Goal: Use online tool/utility: Utilize a website feature to perform a specific function

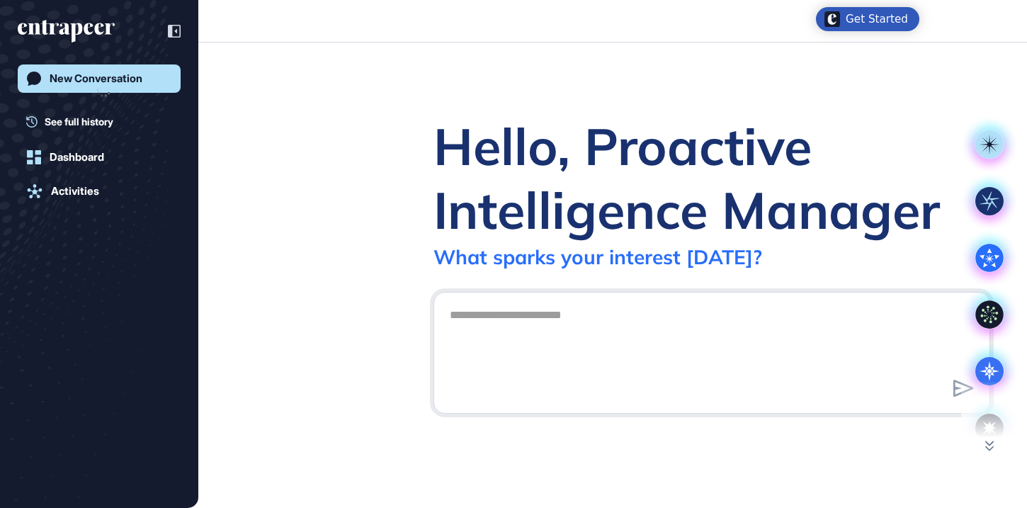
scroll to position [1, 1]
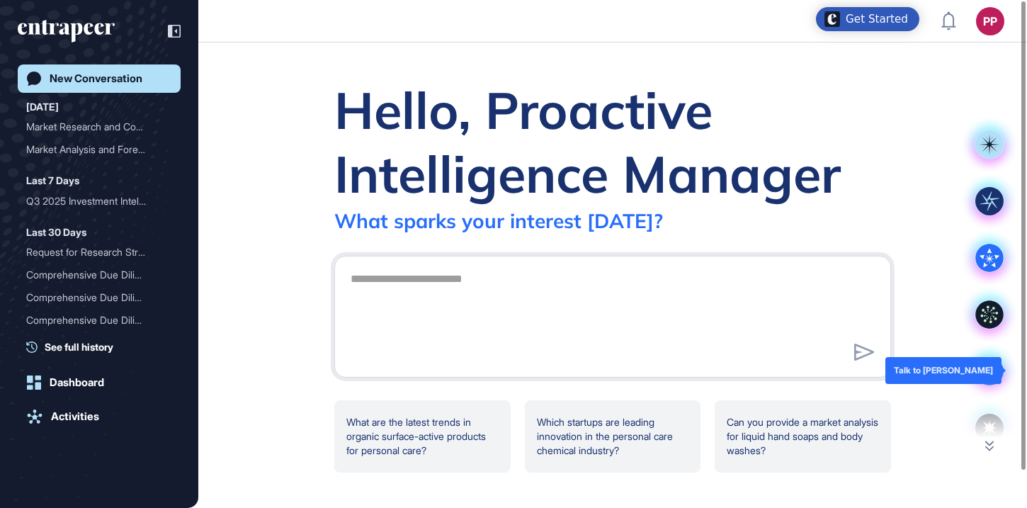
click at [992, 366] on icon at bounding box center [989, 370] width 28 height 28
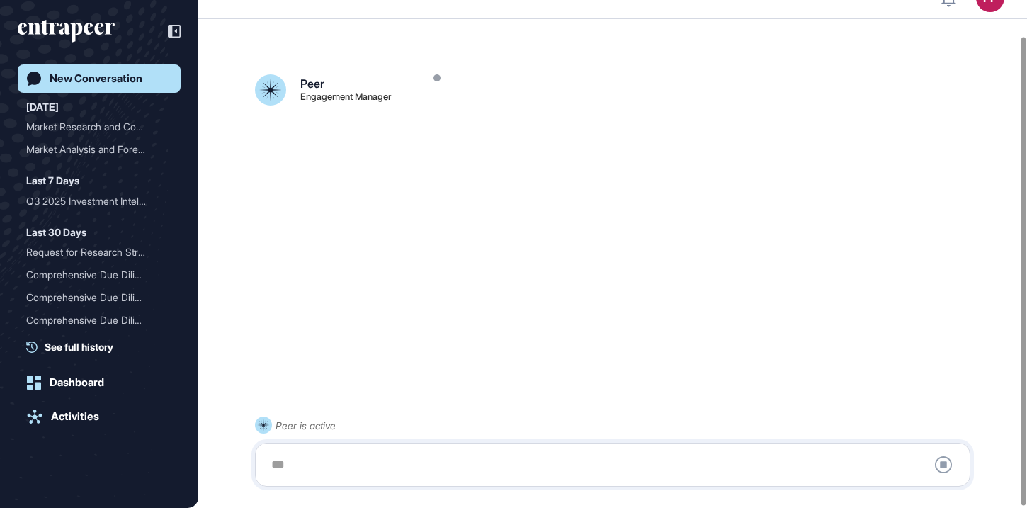
scroll to position [40, 0]
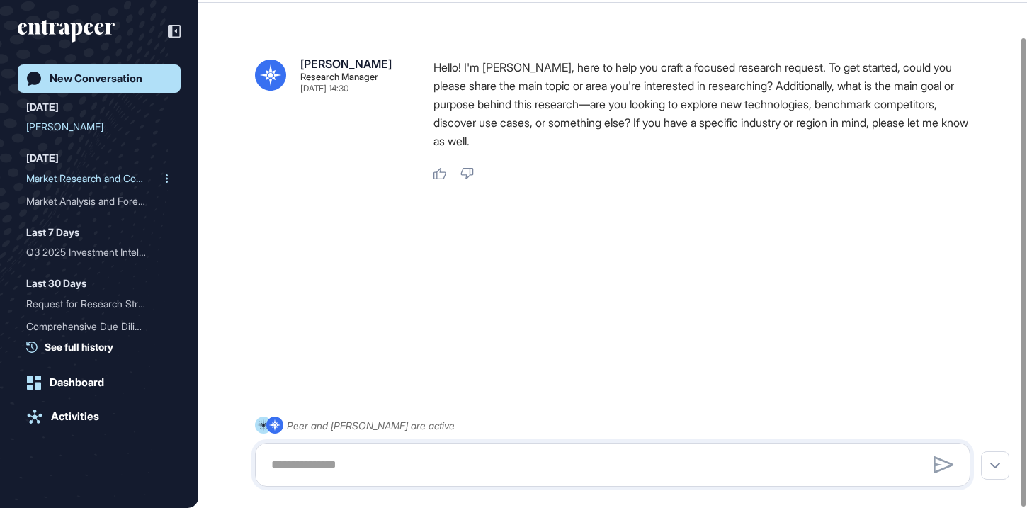
click at [75, 175] on div "Market Research and Compe..." at bounding box center [93, 178] width 135 height 23
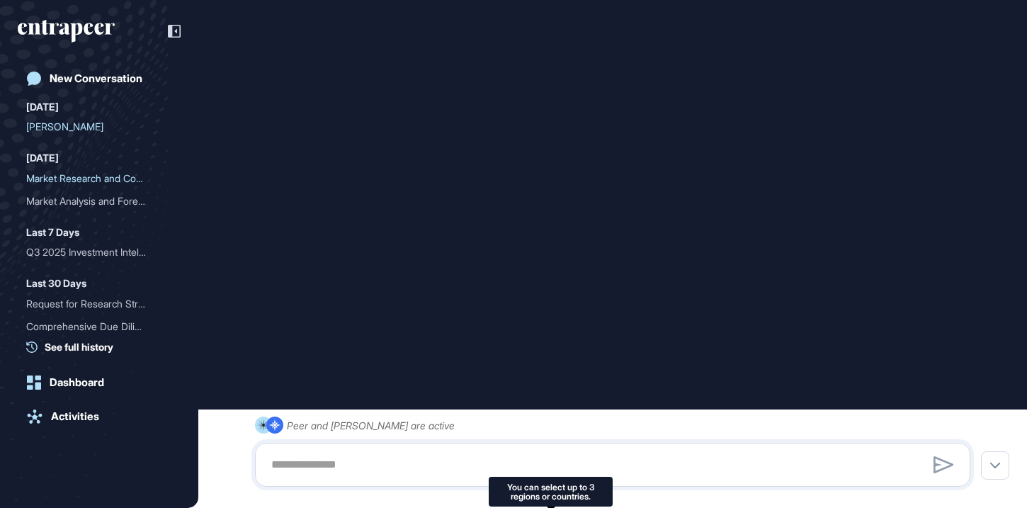
scroll to position [1297, 0]
click at [74, 26] on icon "entrapeer-logo" at bounding box center [76, 33] width 12 height 20
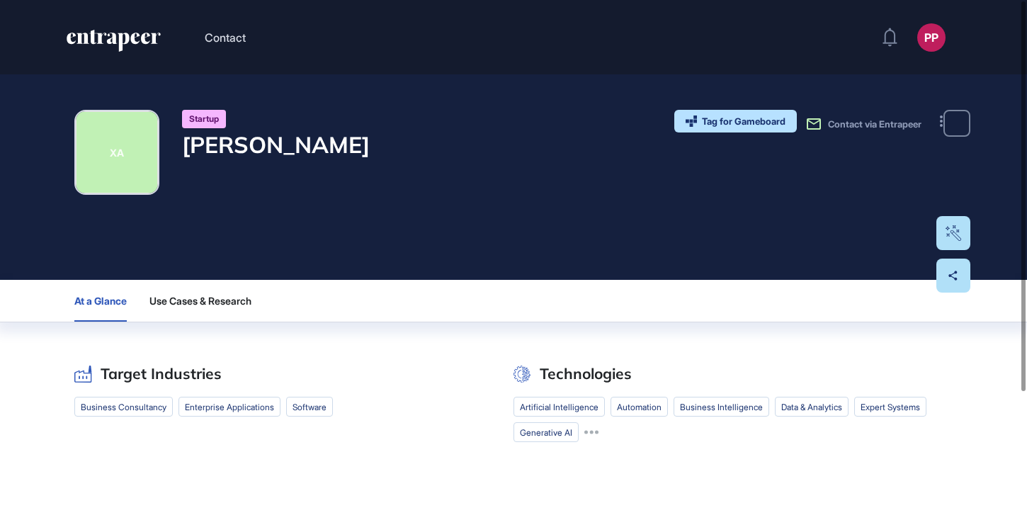
click at [268, 148] on h4 "Xavier AI" at bounding box center [276, 144] width 188 height 27
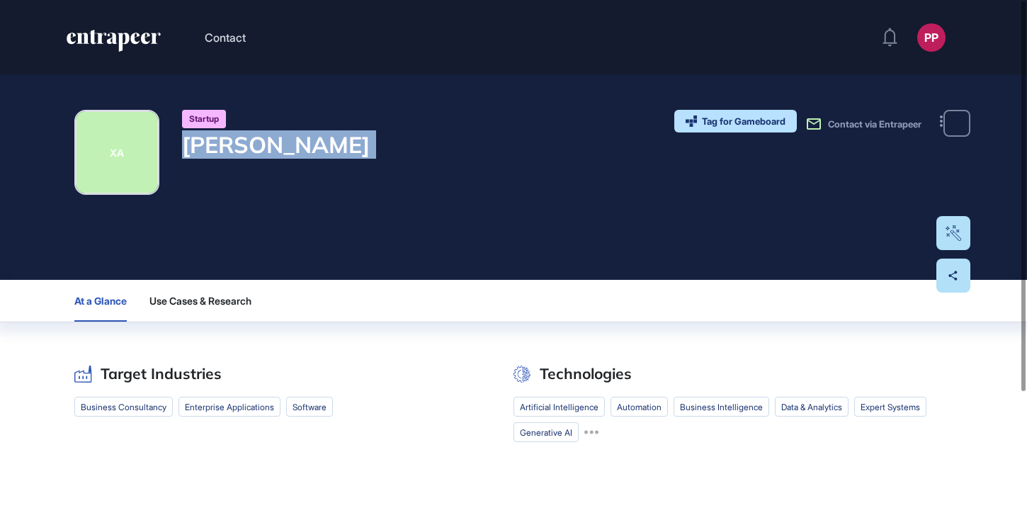
click at [268, 148] on h4 "Xavier AI" at bounding box center [276, 144] width 188 height 27
copy div "Xavier AI"
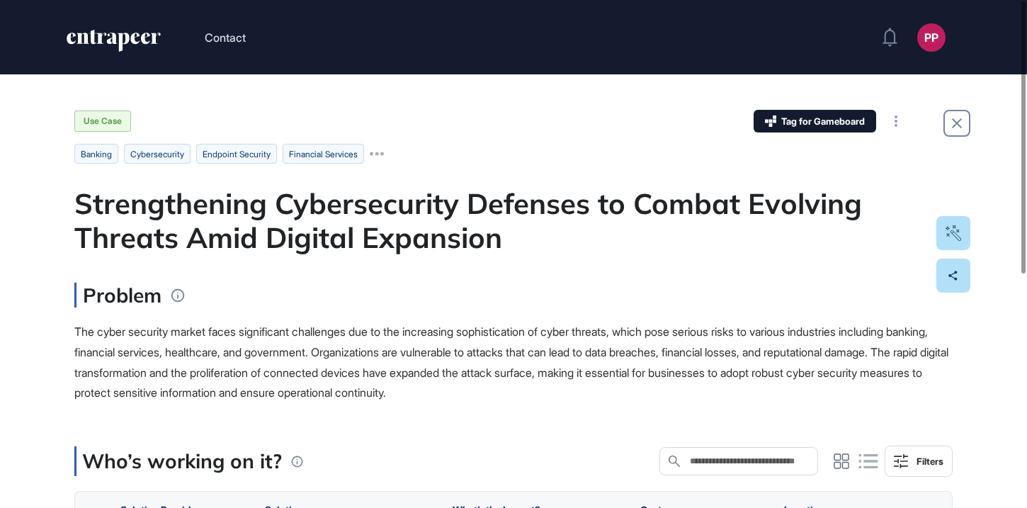
click at [449, 223] on div "Strengthening Cybersecurity Defenses to Combat Evolving Threats Amid Digital Ex…" at bounding box center [513, 220] width 878 height 68
click at [448, 223] on div "Strengthening Cybersecurity Defenses to Combat Evolving Threats Amid Digital Ex…" at bounding box center [513, 220] width 878 height 68
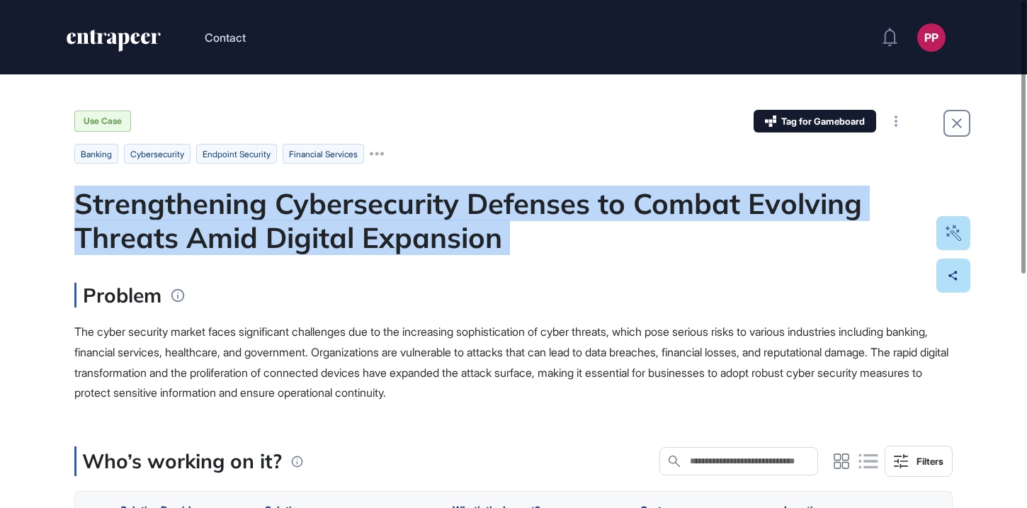
click at [448, 223] on div "Strengthening Cybersecurity Defenses to Combat Evolving Threats Amid Digital Ex…" at bounding box center [513, 220] width 878 height 68
copy div "Strengthening Cybersecurity Defenses to Combat Evolving Threats Amid Digital Ex…"
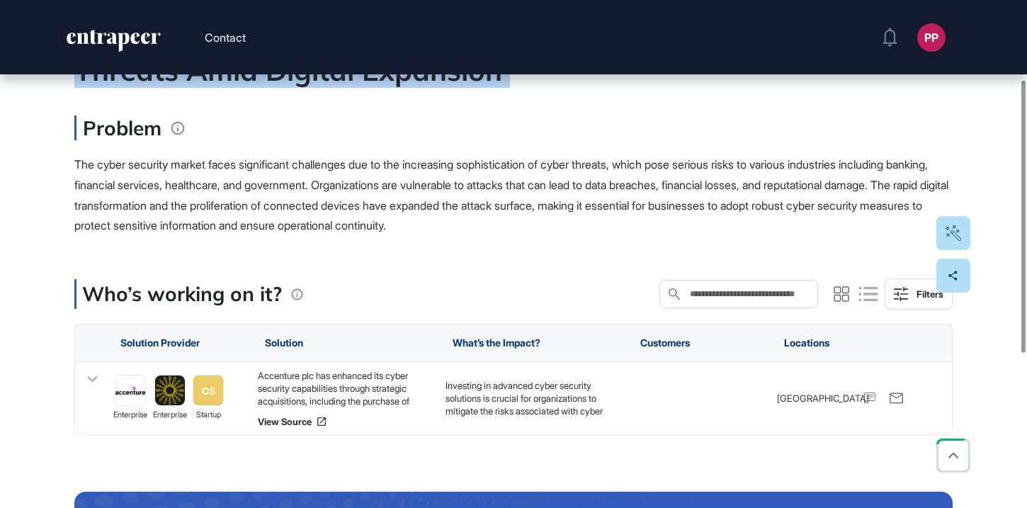
scroll to position [178, 0]
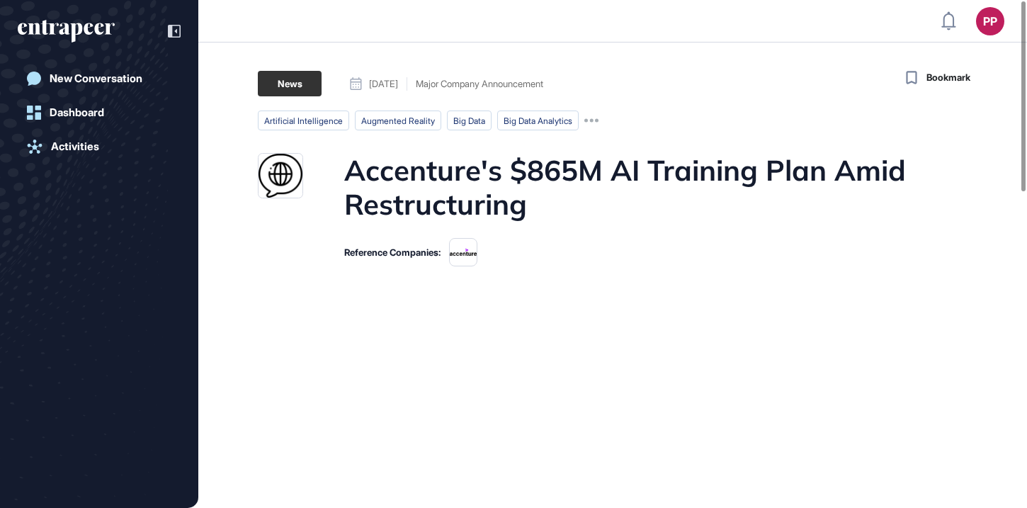
click at [519, 186] on h1 "Accenture's $865M AI Training Plan Amid Restructuring" at bounding box center [639, 187] width 591 height 68
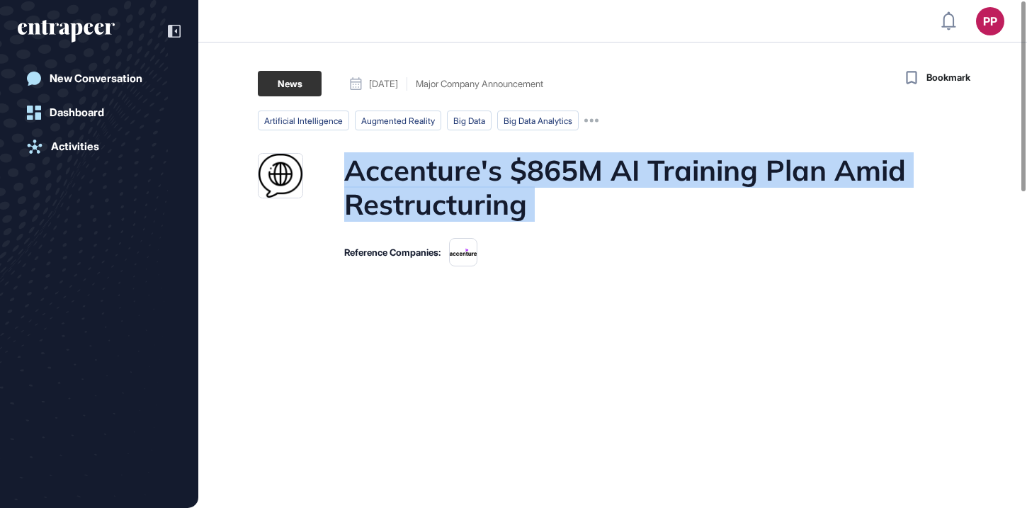
click at [519, 186] on h1 "Accenture's $865M AI Training Plan Amid Restructuring" at bounding box center [639, 187] width 591 height 68
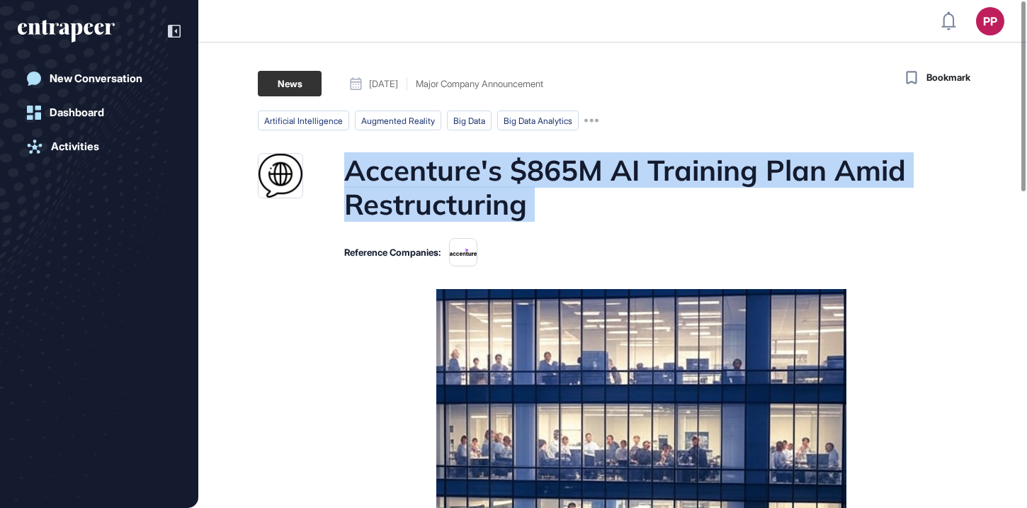
copy h1 "Accenture's $865M AI Training Plan Amid Restructuring"
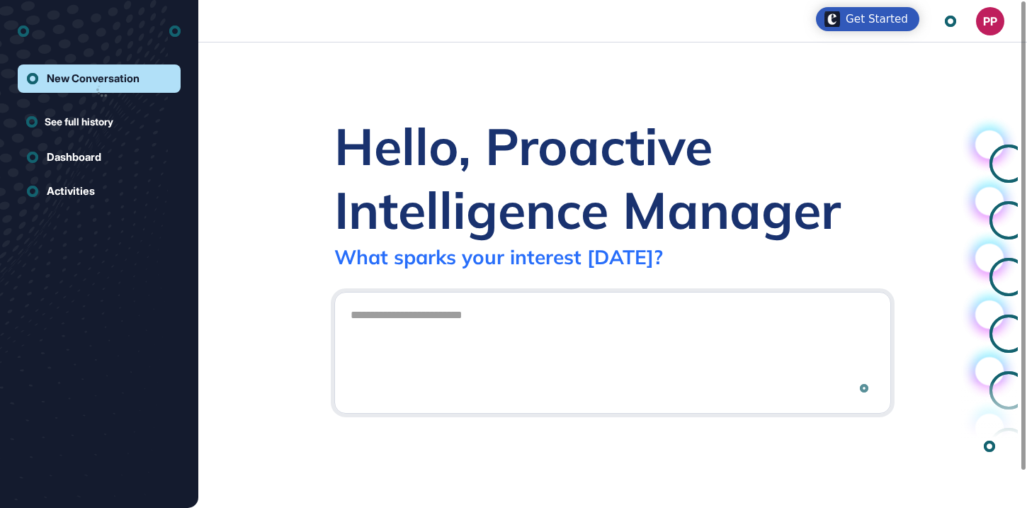
scroll to position [1, 1]
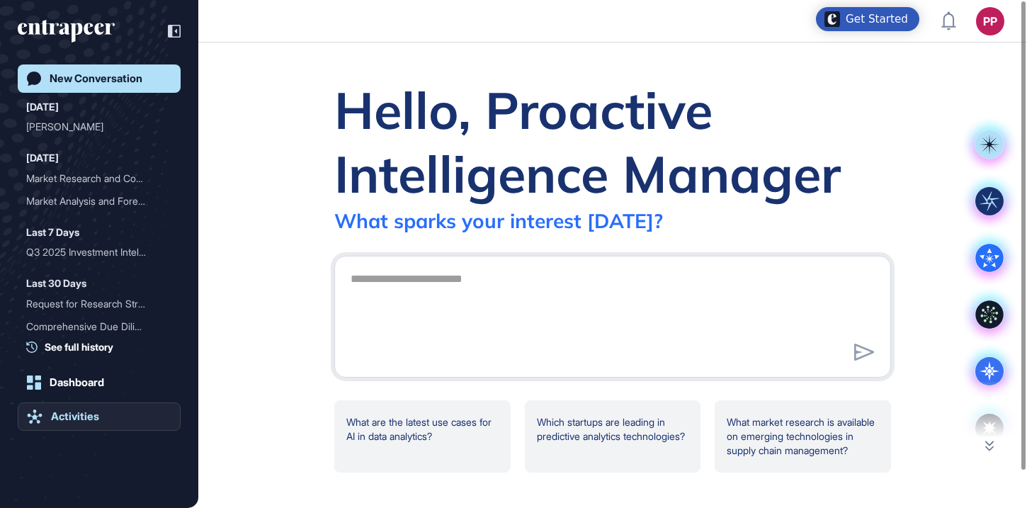
click at [72, 414] on div "Activities" at bounding box center [75, 416] width 48 height 13
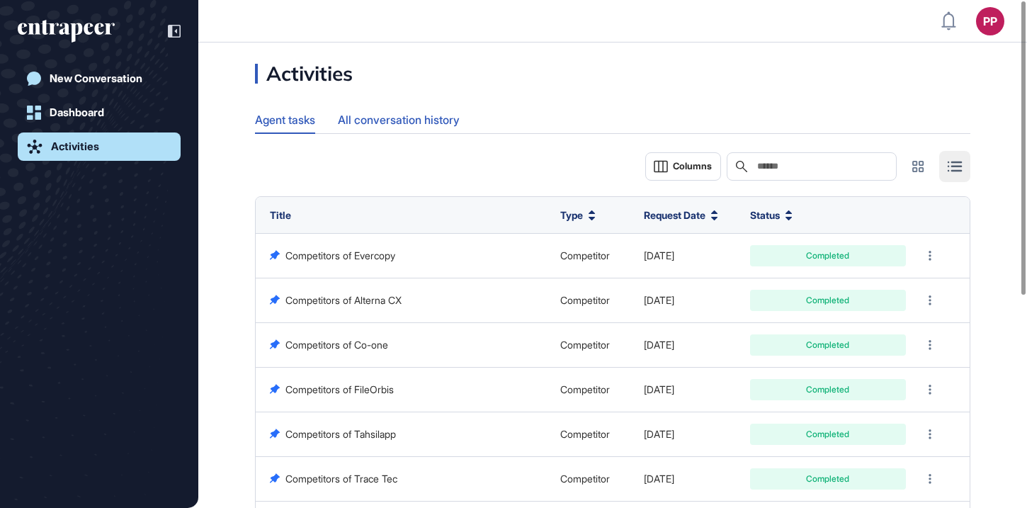
click at [362, 118] on div "All conversation history" at bounding box center [399, 120] width 122 height 28
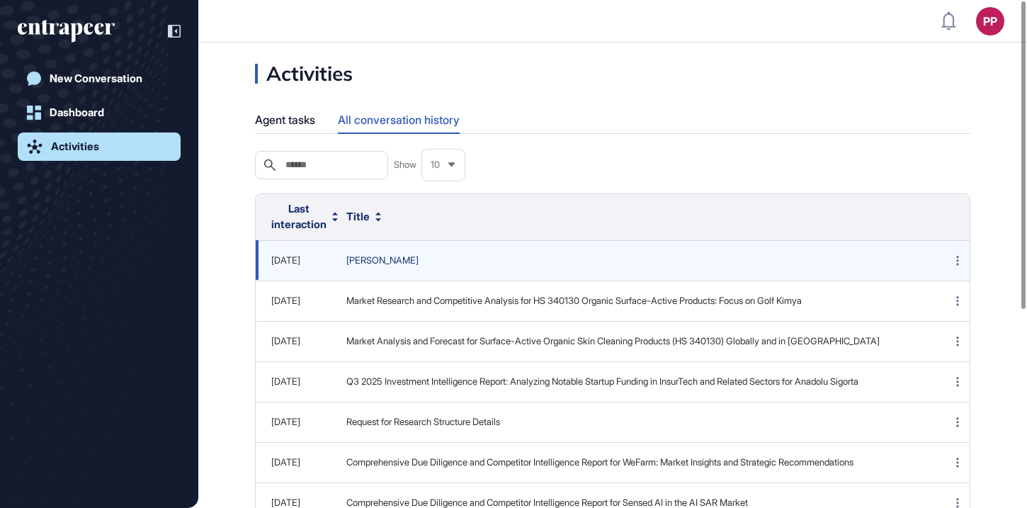
click at [368, 268] on span "[PERSON_NAME]" at bounding box center [631, 261] width 570 height 14
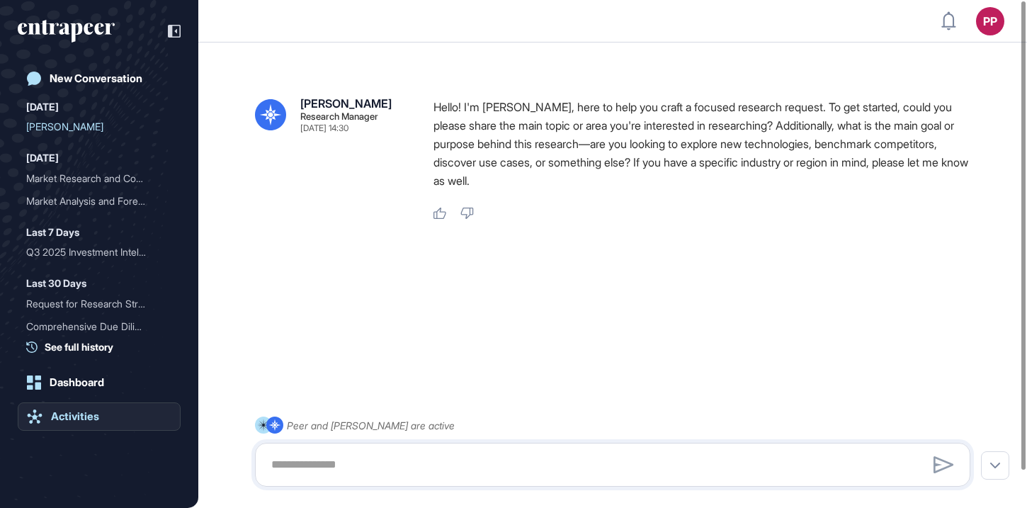
click at [82, 419] on div "Activities" at bounding box center [75, 416] width 48 height 13
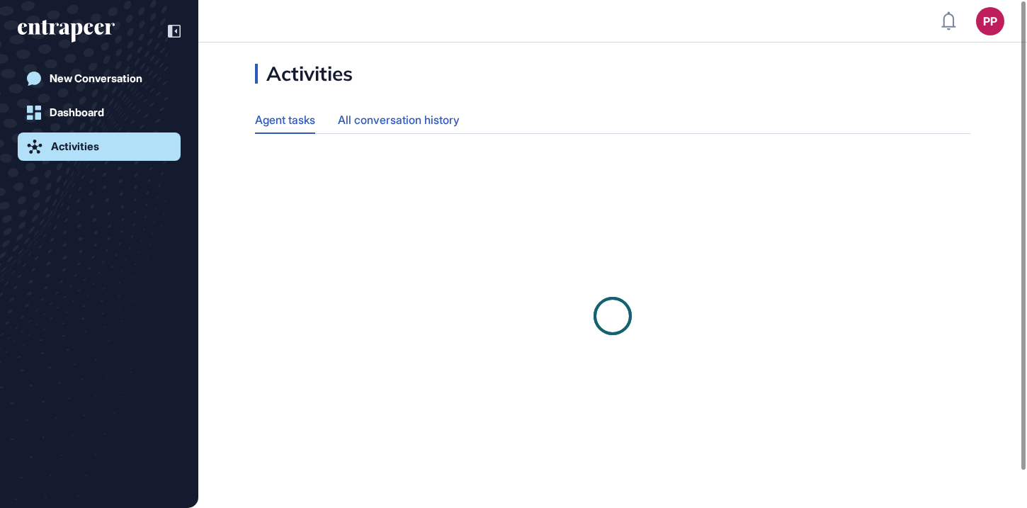
click at [419, 117] on div "All conversation history" at bounding box center [399, 120] width 122 height 28
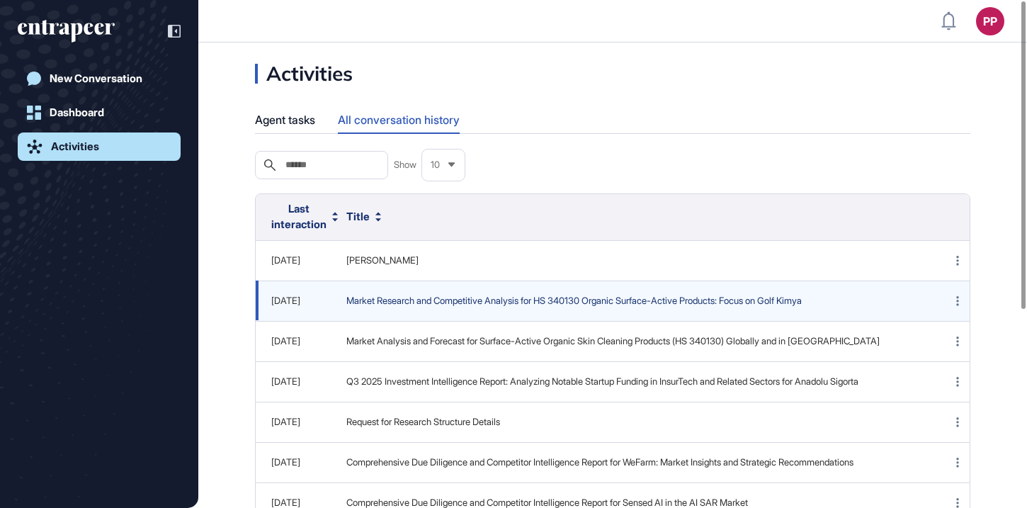
click at [497, 308] on span "Market Research and Competitive Analysis for HS 340130 Organic Surface-Active P…" at bounding box center [631, 301] width 570 height 14
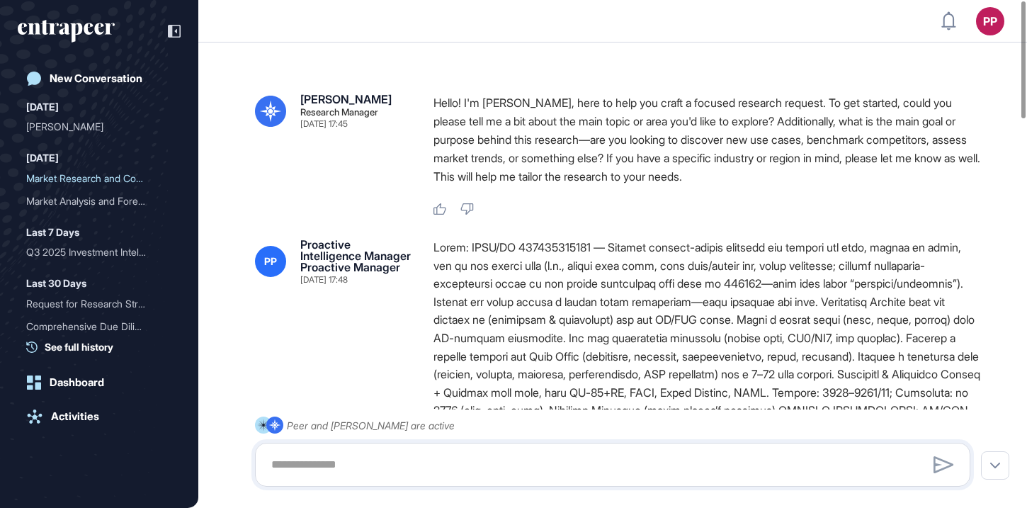
type input "**********"
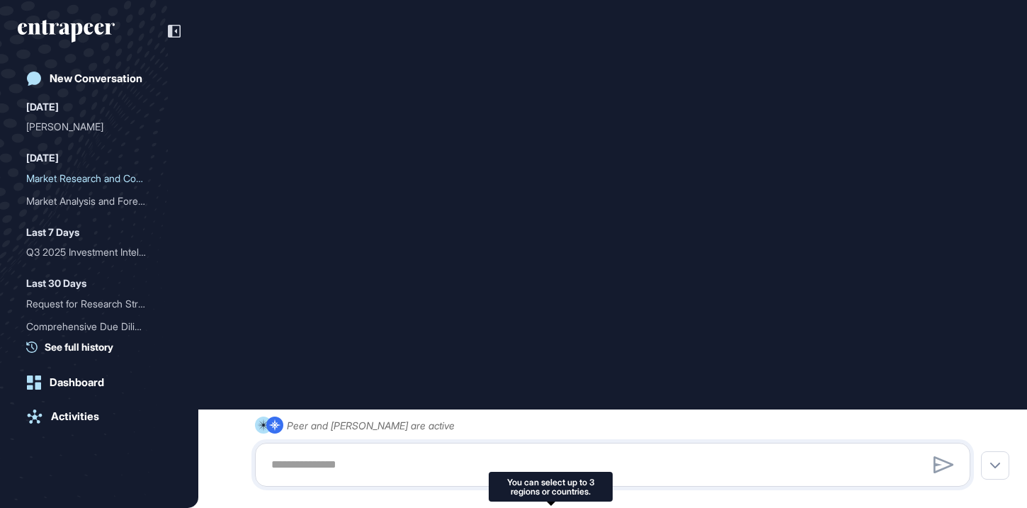
scroll to position [1297, 0]
click at [95, 70] on link "New Conversation" at bounding box center [99, 78] width 163 height 28
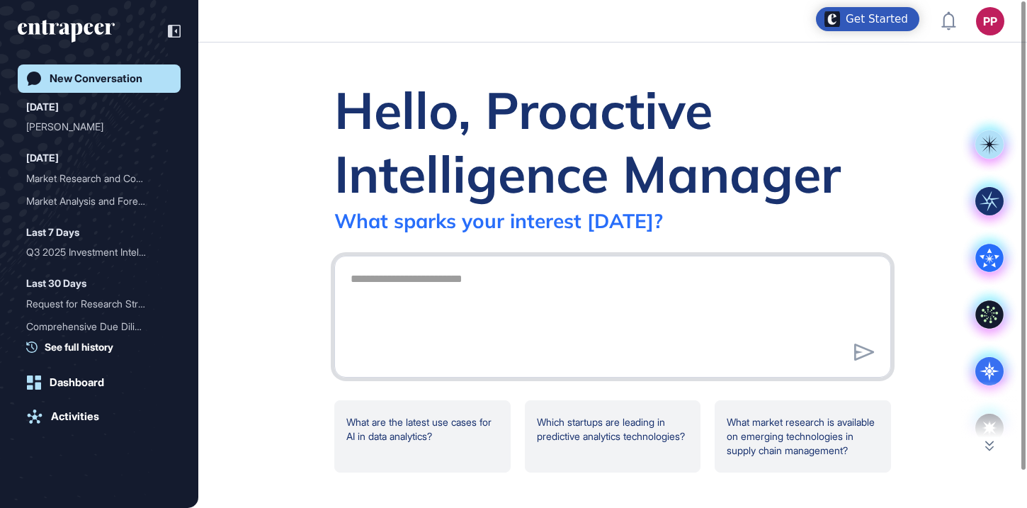
click at [512, 287] on textarea at bounding box center [612, 314] width 541 height 99
click at [989, 375] on icon at bounding box center [990, 371] width 20 height 20
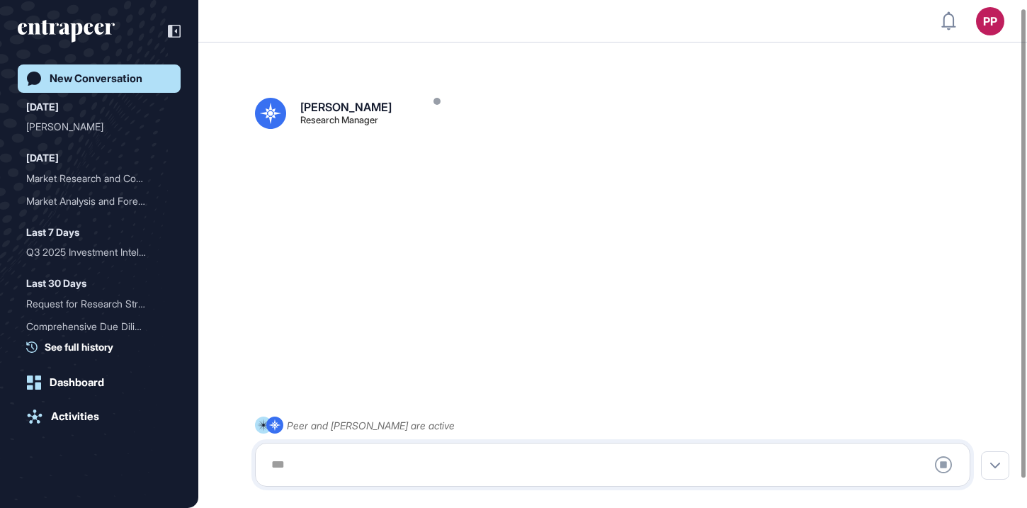
scroll to position [40, 0]
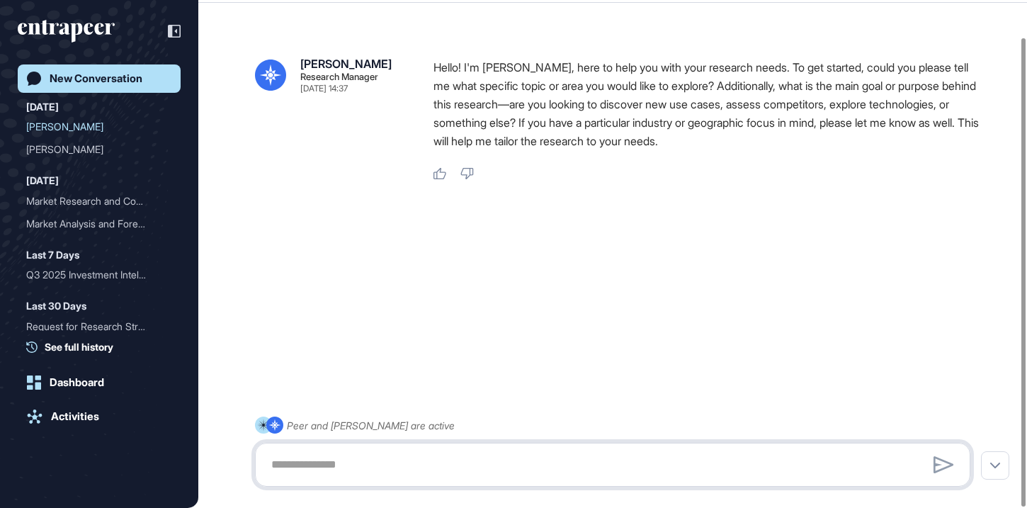
click at [332, 472] on textarea at bounding box center [613, 465] width 700 height 28
paste textarea "**********"
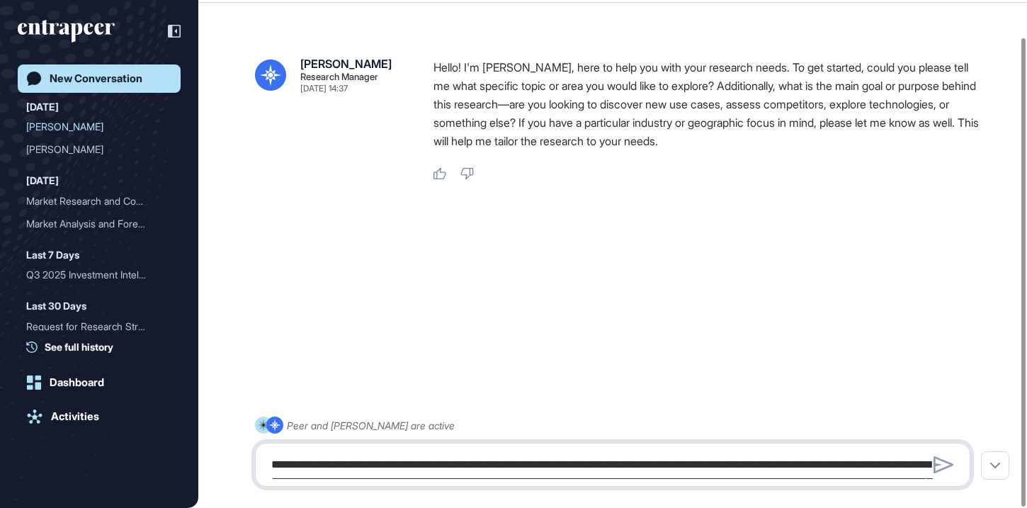
scroll to position [2078, 0]
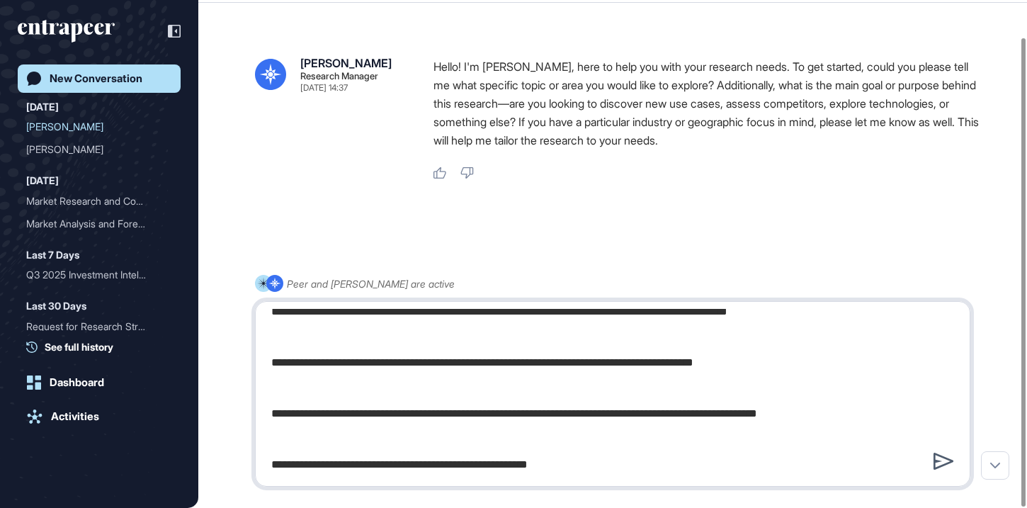
type textarea "**********"
click at [938, 464] on icon at bounding box center [944, 461] width 21 height 17
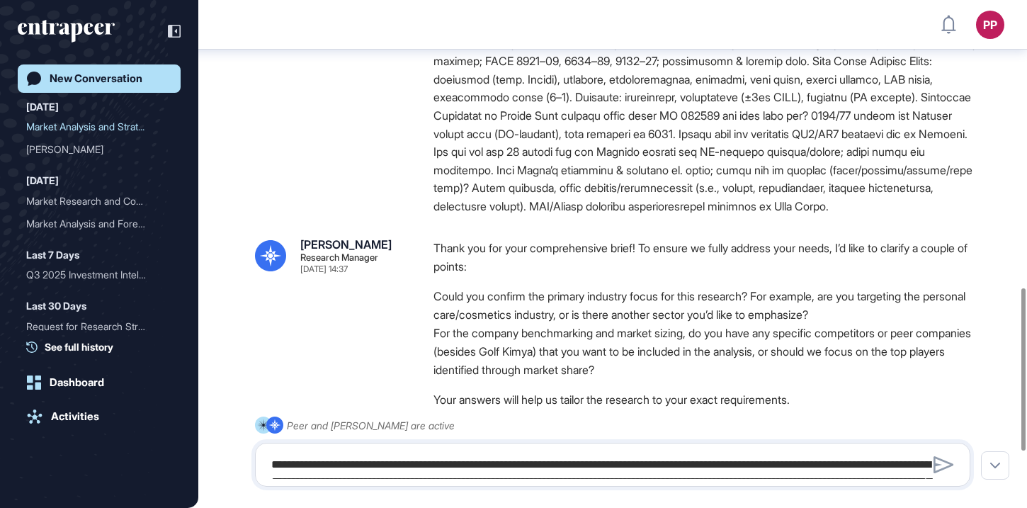
scroll to position [1063, 0]
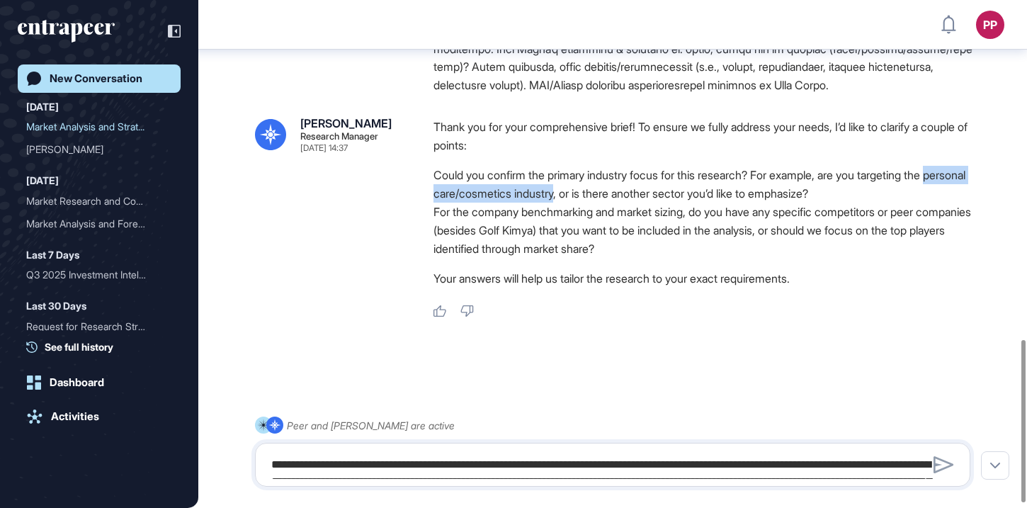
drag, startPoint x: 432, startPoint y: 208, endPoint x: 608, endPoint y: 213, distance: 176.5
click at [609, 213] on div "Reese Research Manager Sep 26, 2025 14:37 Thank you for your comprehensive brie…" at bounding box center [612, 218] width 715 height 200
copy li "personal care/cosmetics industry"
click at [429, 460] on textarea at bounding box center [613, 465] width 700 height 28
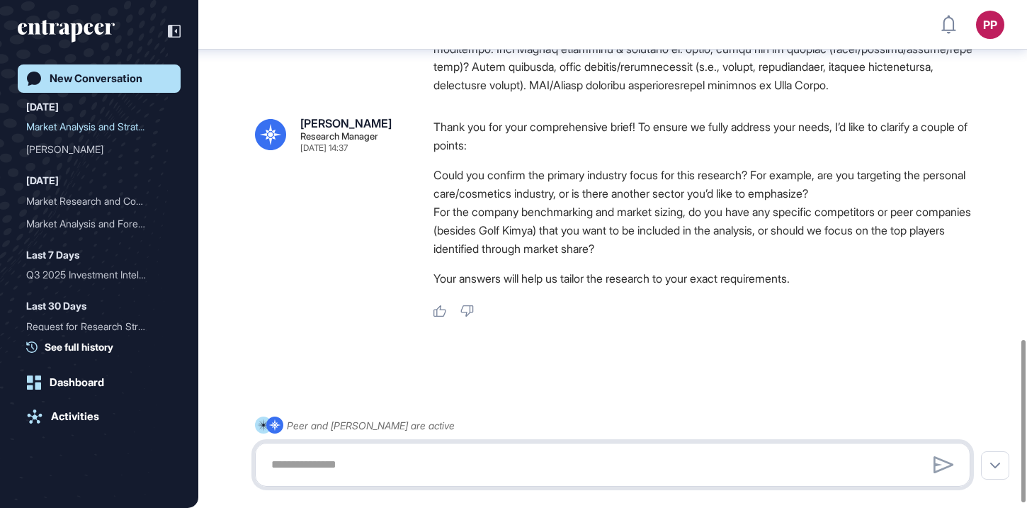
paste textarea "**********"
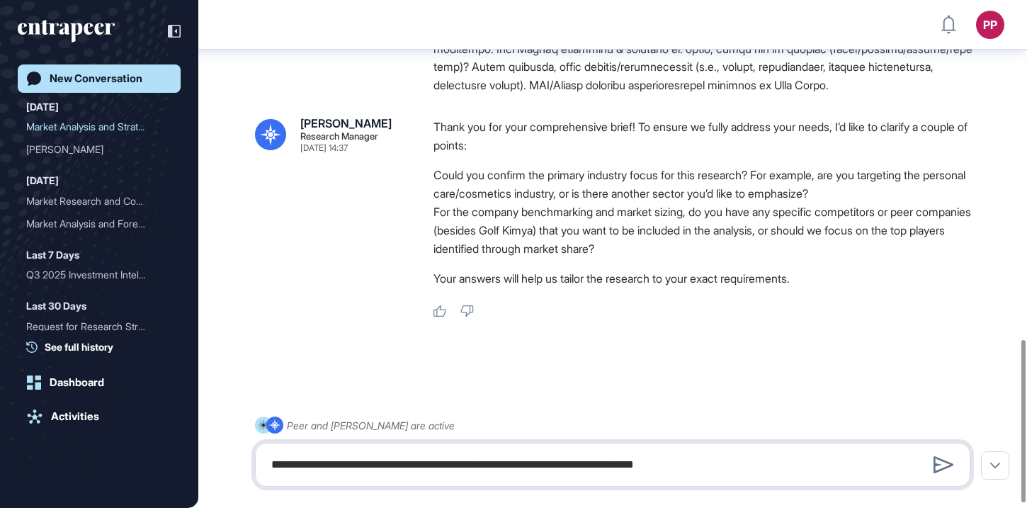
type textarea "**********"
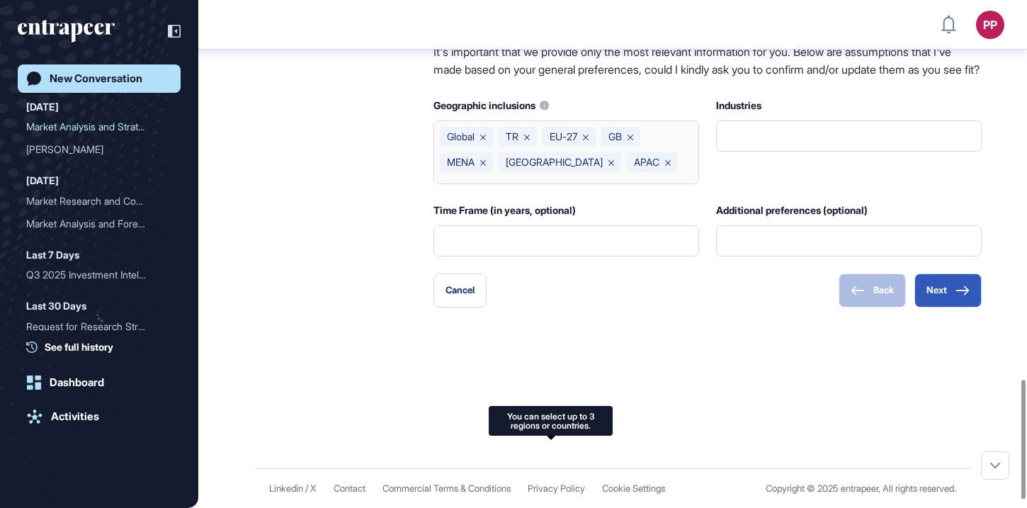
scroll to position [1632, 0]
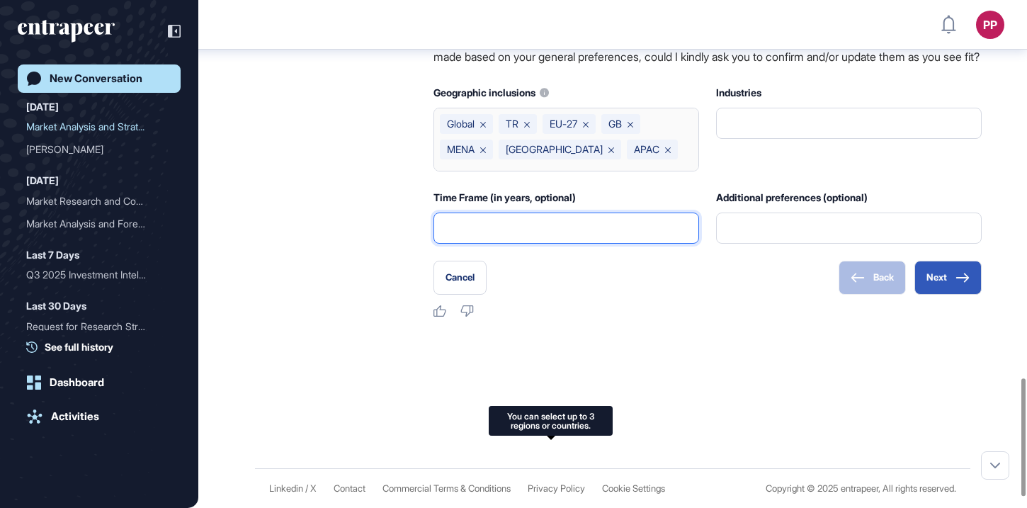
click at [594, 243] on input "text" at bounding box center [566, 228] width 247 height 30
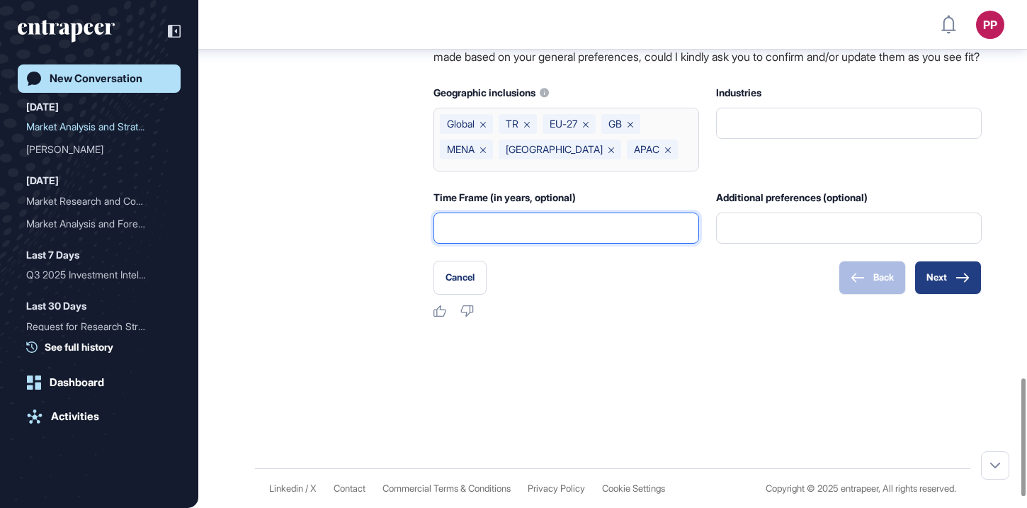
click at [958, 283] on icon at bounding box center [963, 278] width 14 height 10
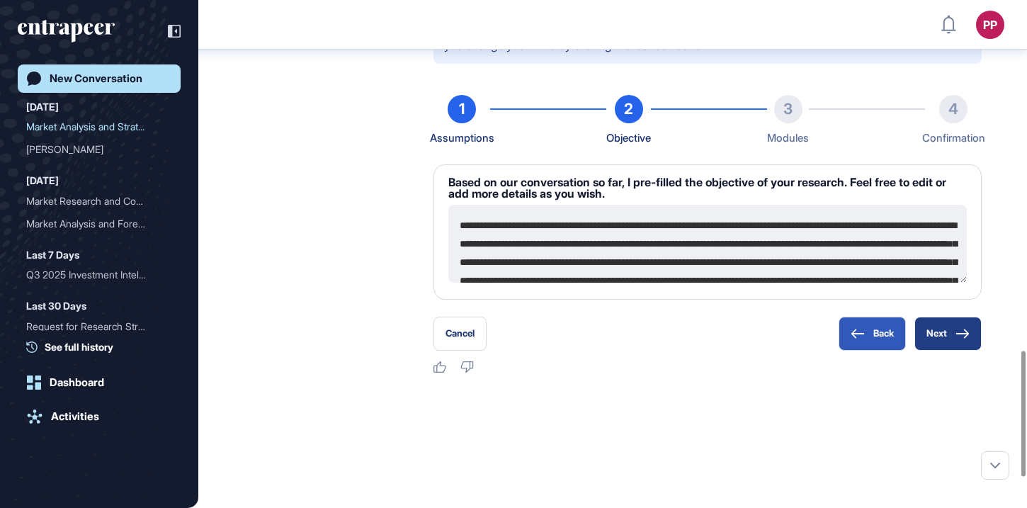
scroll to position [1423, 0]
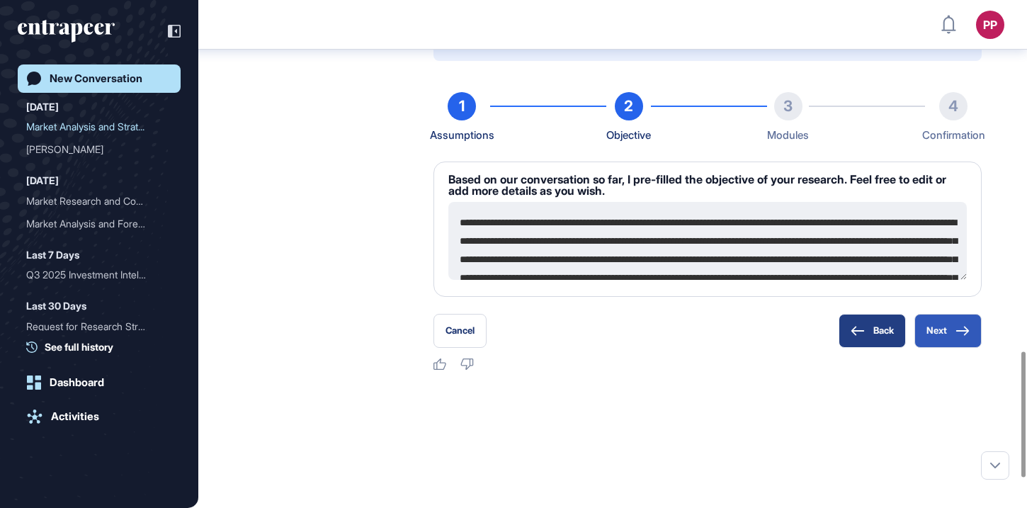
click at [873, 348] on button "Back" at bounding box center [872, 331] width 67 height 34
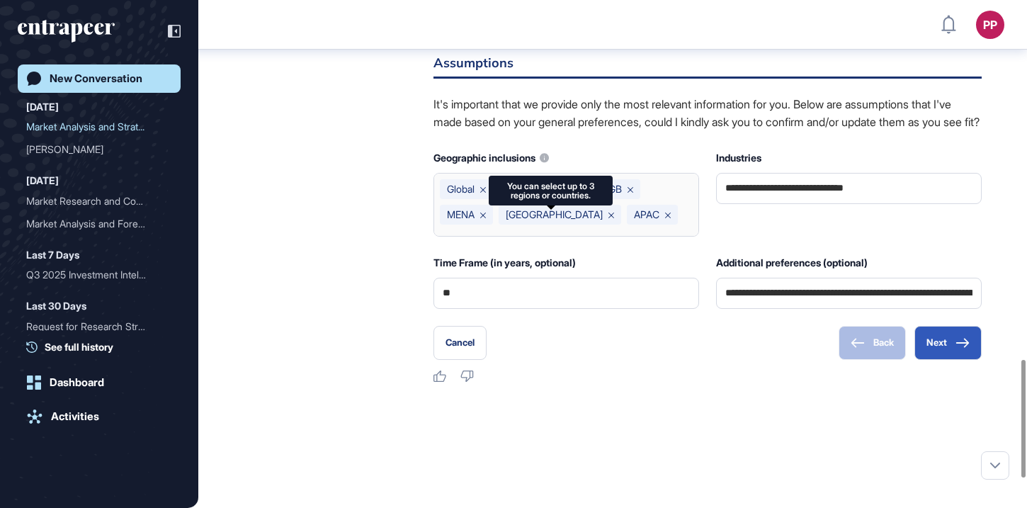
scroll to position [1592, 0]
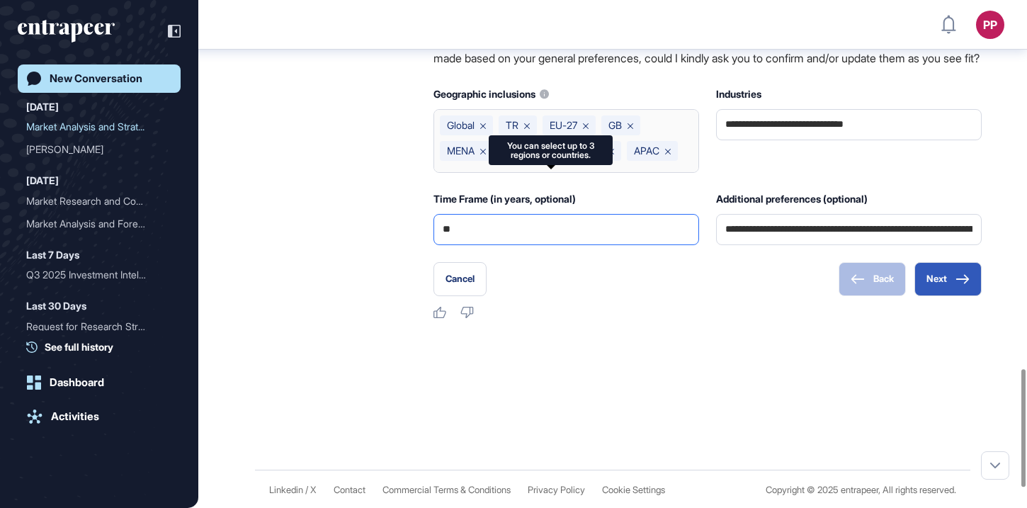
click at [544, 244] on input "**" at bounding box center [566, 230] width 247 height 30
paste input "**********"
click at [589, 244] on input "**********" at bounding box center [566, 230] width 247 height 30
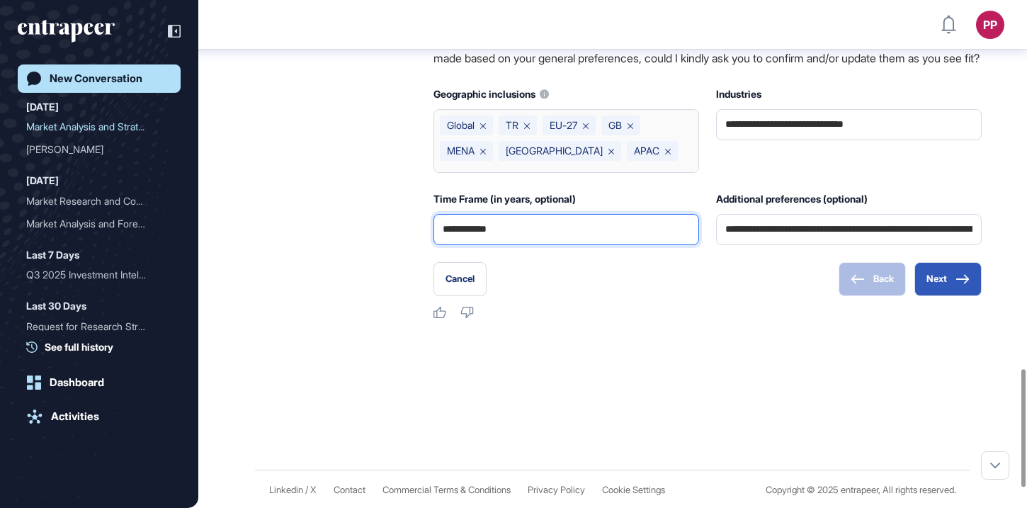
click at [589, 244] on input "**********" at bounding box center [566, 230] width 247 height 30
click at [488, 244] on input "*" at bounding box center [566, 230] width 247 height 30
paste input "**********"
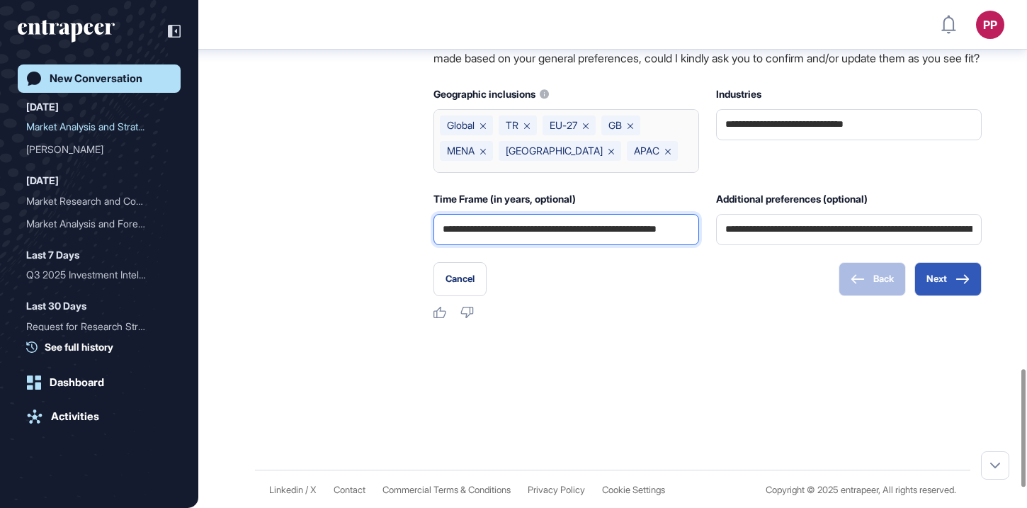
scroll to position [0, 35]
type input "**********"
click at [960, 296] on button "Next" at bounding box center [947, 279] width 67 height 34
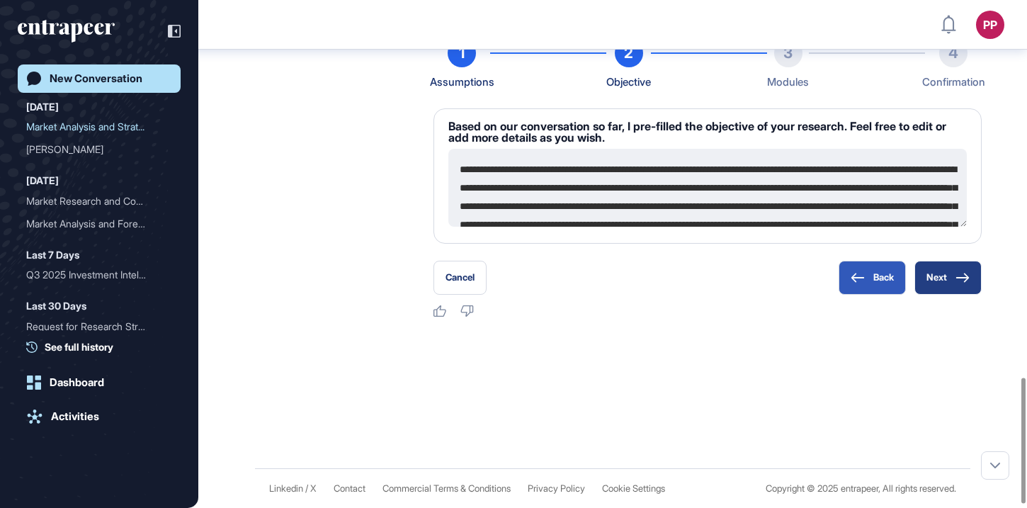
scroll to position [1482, 0]
click at [958, 295] on button "Next" at bounding box center [947, 278] width 67 height 34
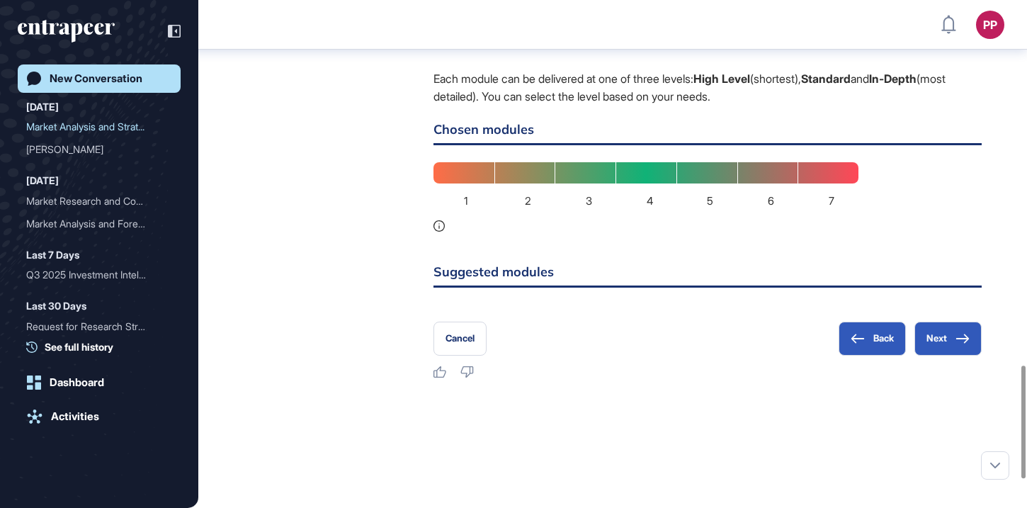
scroll to position [1651, 0]
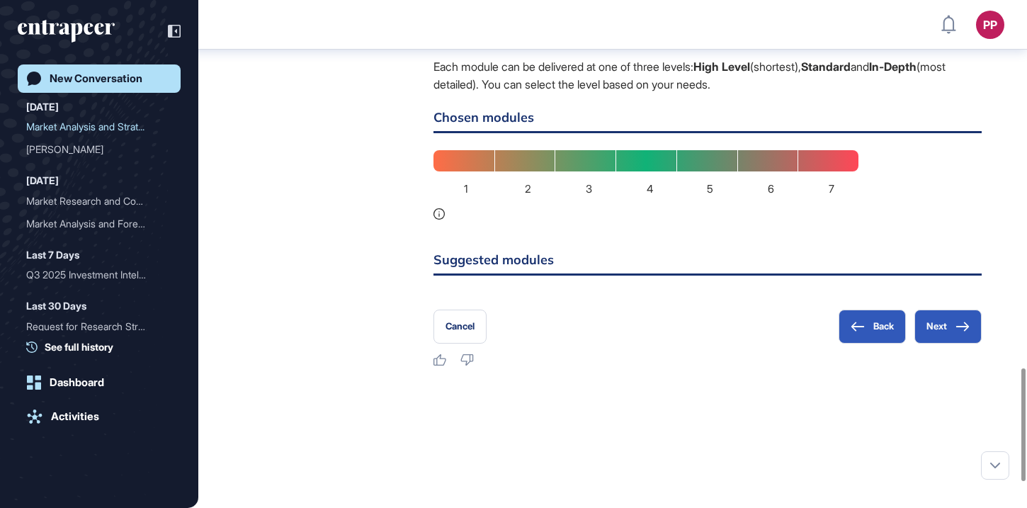
click at [820, 171] on div "7" at bounding box center [828, 160] width 61 height 21
click at [838, 171] on div "7" at bounding box center [828, 160] width 61 height 21
click at [438, 220] on icon at bounding box center [439, 213] width 11 height 11
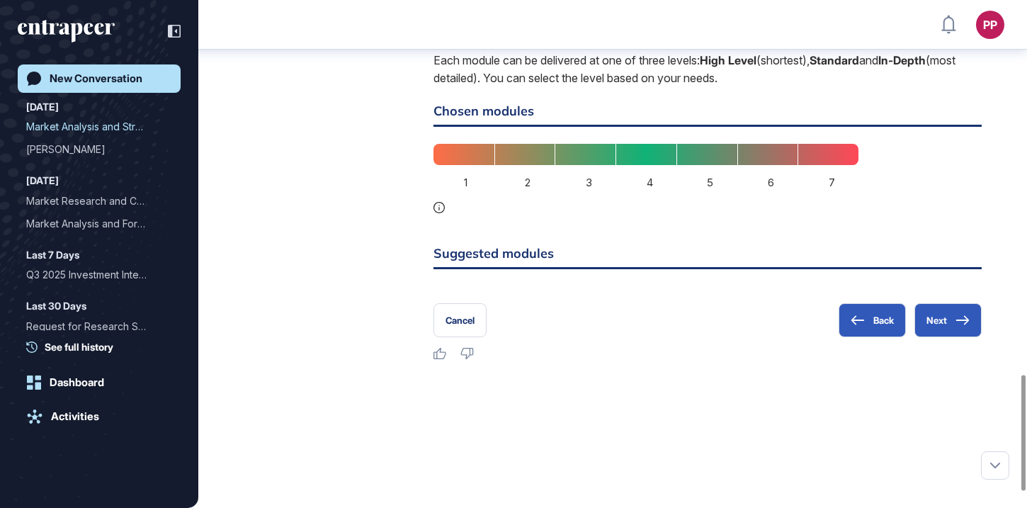
scroll to position [1694, 0]
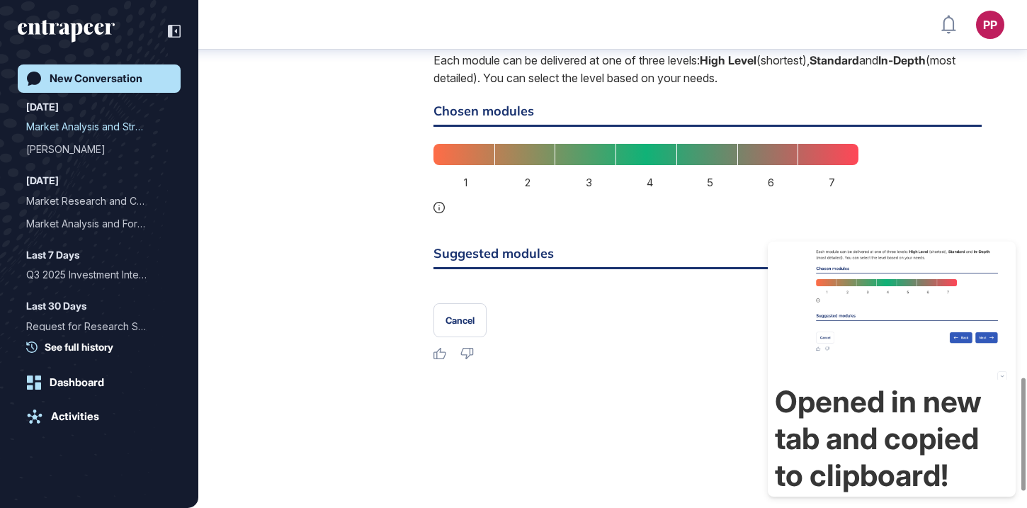
click at [943, 337] on button "Next" at bounding box center [947, 320] width 67 height 34
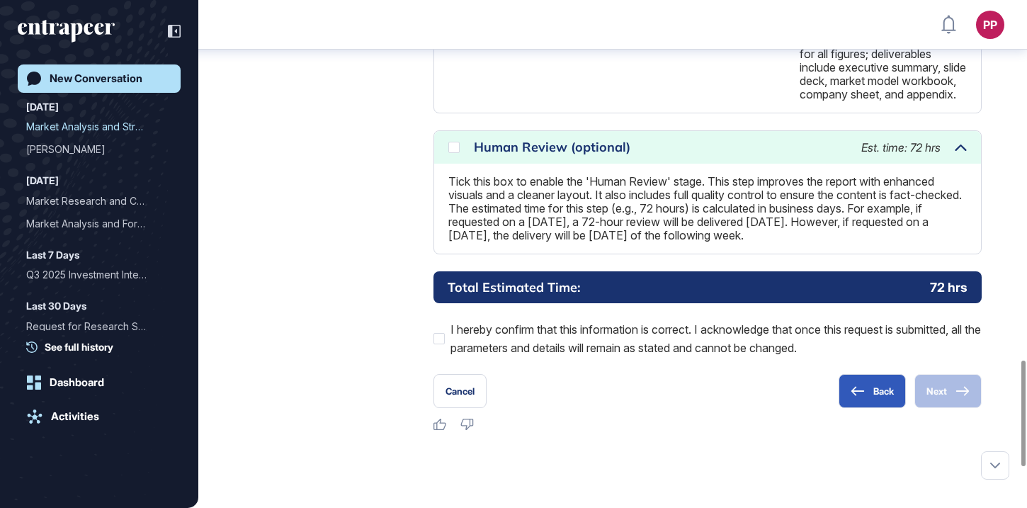
scroll to position [1904, 0]
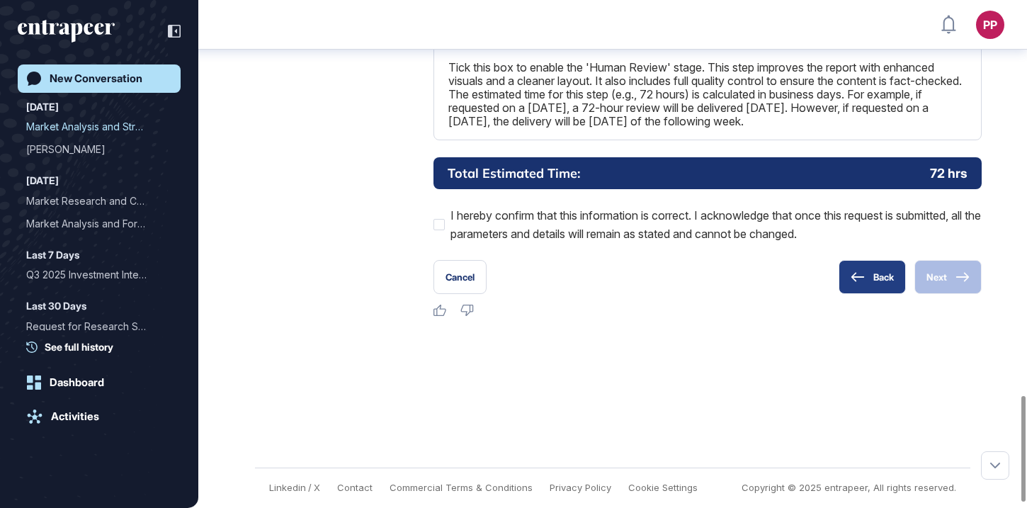
click at [851, 282] on icon at bounding box center [857, 277] width 13 height 9
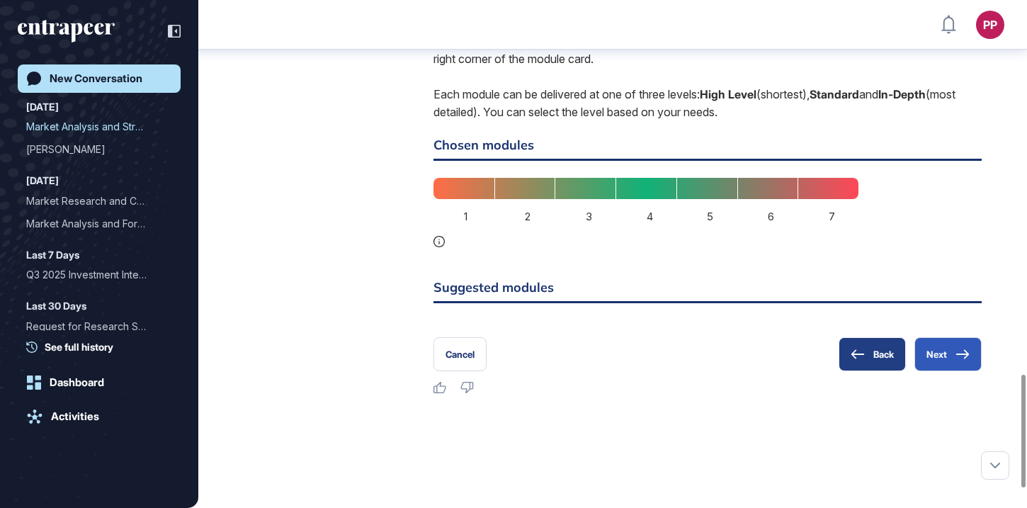
scroll to position [1639, 0]
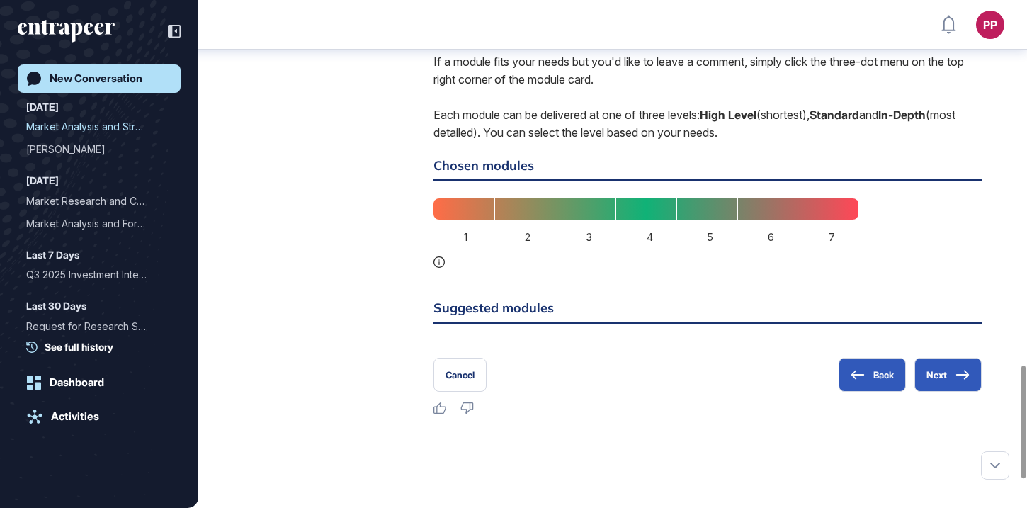
click at [660, 220] on div "4" at bounding box center [646, 208] width 61 height 21
click at [707, 246] on span "5" at bounding box center [710, 237] width 6 height 17
click at [769, 246] on span "6" at bounding box center [771, 237] width 6 height 17
drag, startPoint x: 837, startPoint y: 266, endPoint x: 508, endPoint y: 249, distance: 329.1
click at [815, 266] on div "1 2 3 4 5 6 7" at bounding box center [646, 232] width 425 height 69
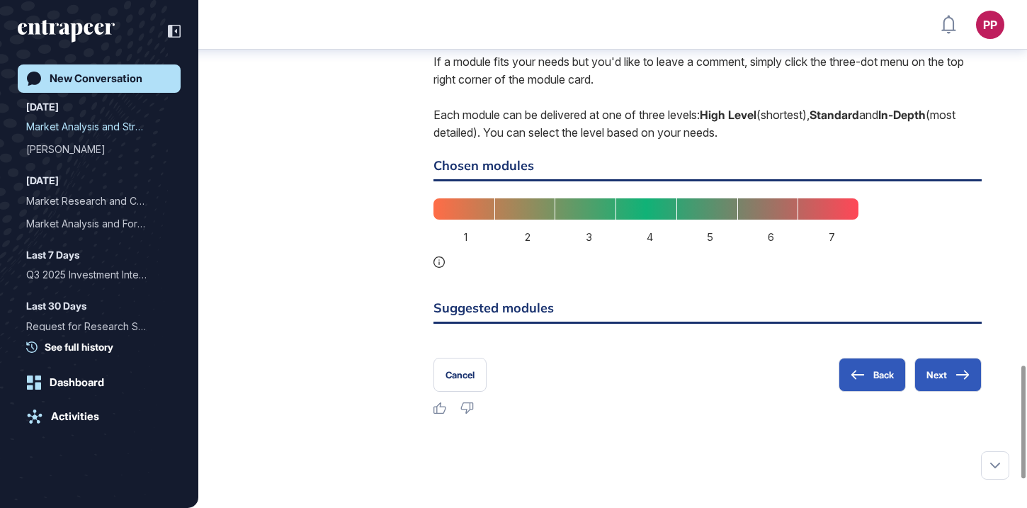
click at [477, 258] on div "1 2 3 4 5 6 7" at bounding box center [646, 232] width 425 height 69
click at [558, 258] on div "1 2 3 4 5 6 7" at bounding box center [646, 232] width 425 height 69
click at [644, 220] on div "4" at bounding box center [646, 208] width 61 height 21
click at [958, 392] on button "Next" at bounding box center [947, 375] width 67 height 34
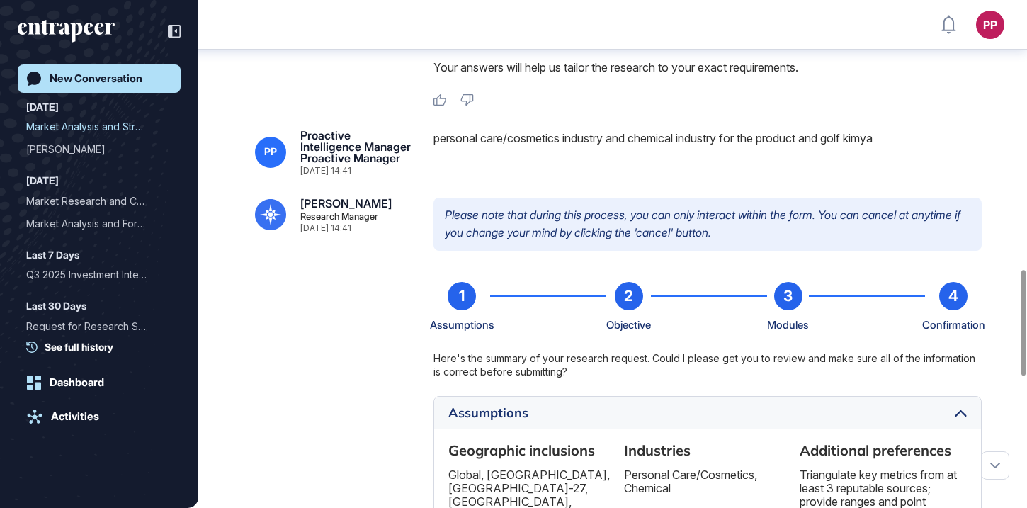
scroll to position [1311, 0]
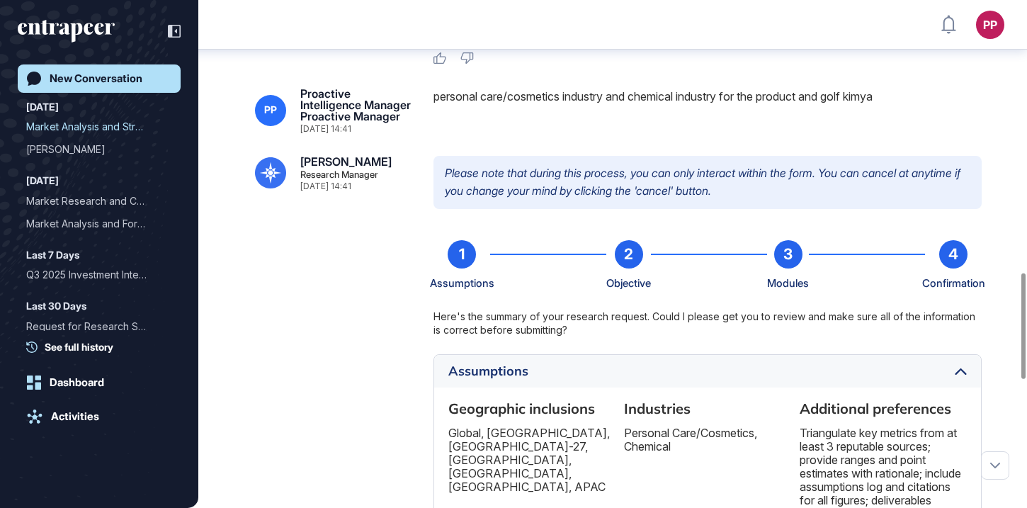
click at [792, 268] on div "3" at bounding box center [788, 254] width 28 height 28
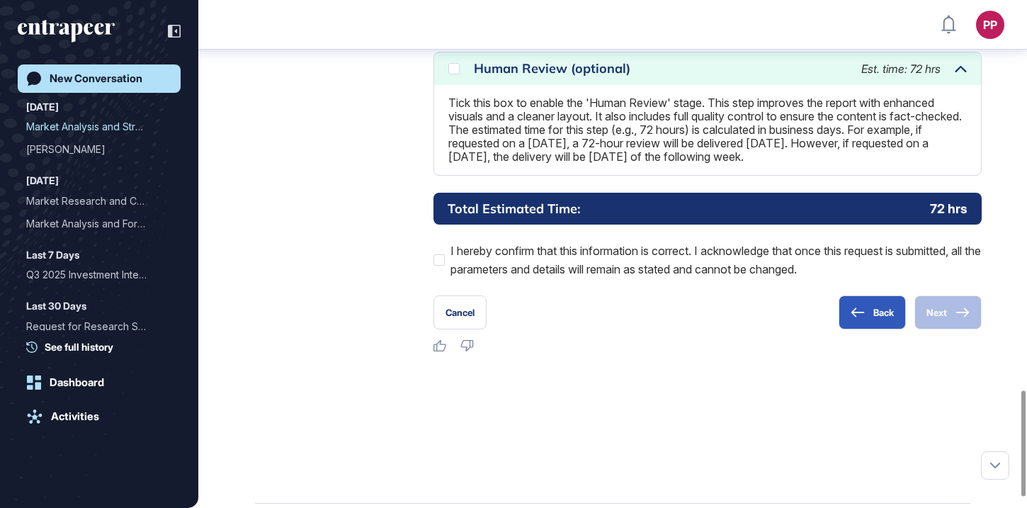
scroll to position [1891, 0]
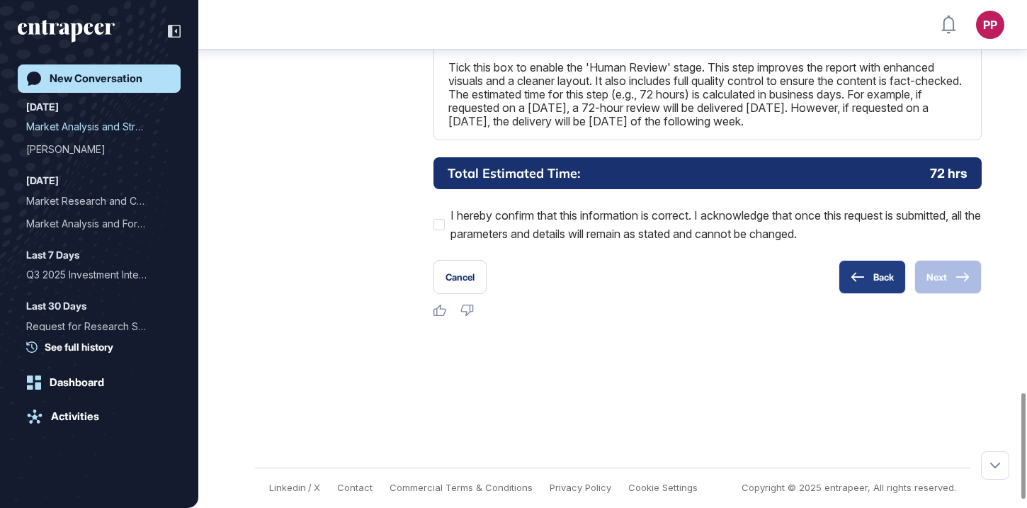
click at [856, 282] on icon at bounding box center [858, 277] width 14 height 10
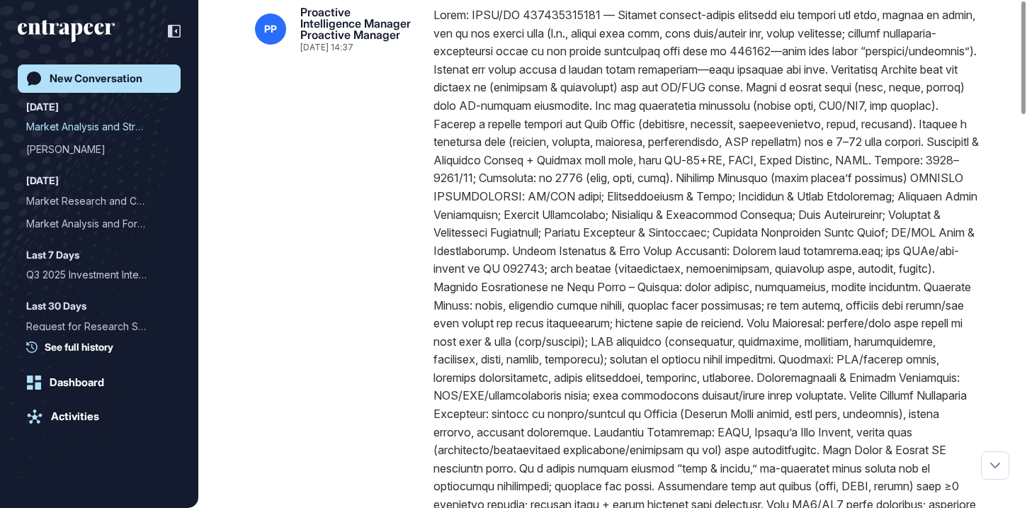
scroll to position [0, 0]
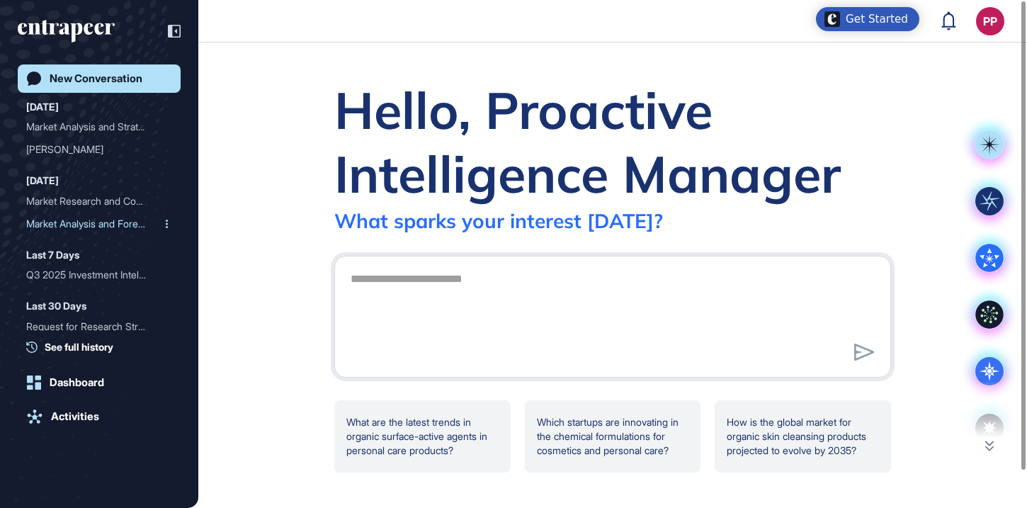
click at [96, 230] on div "Market Analysis and Forec..." at bounding box center [93, 224] width 135 height 23
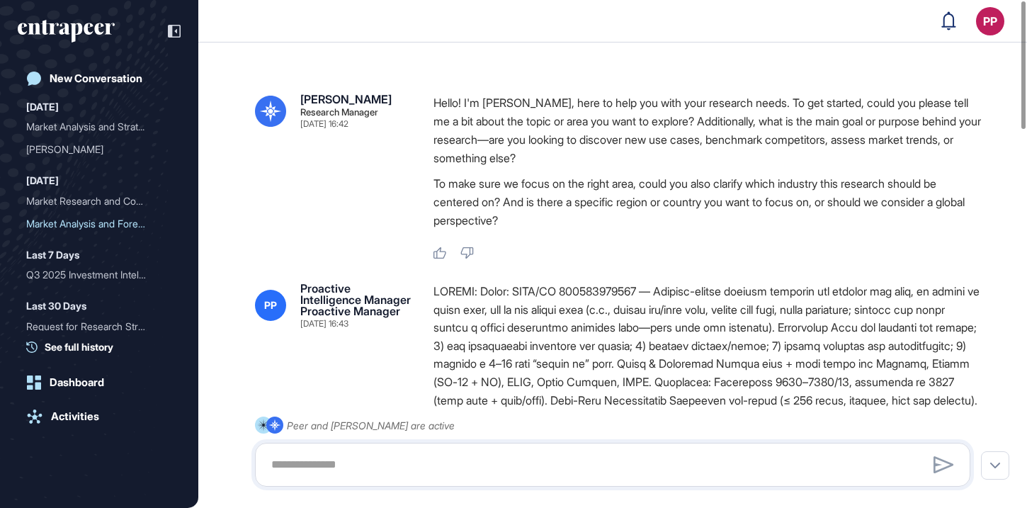
type input "**********"
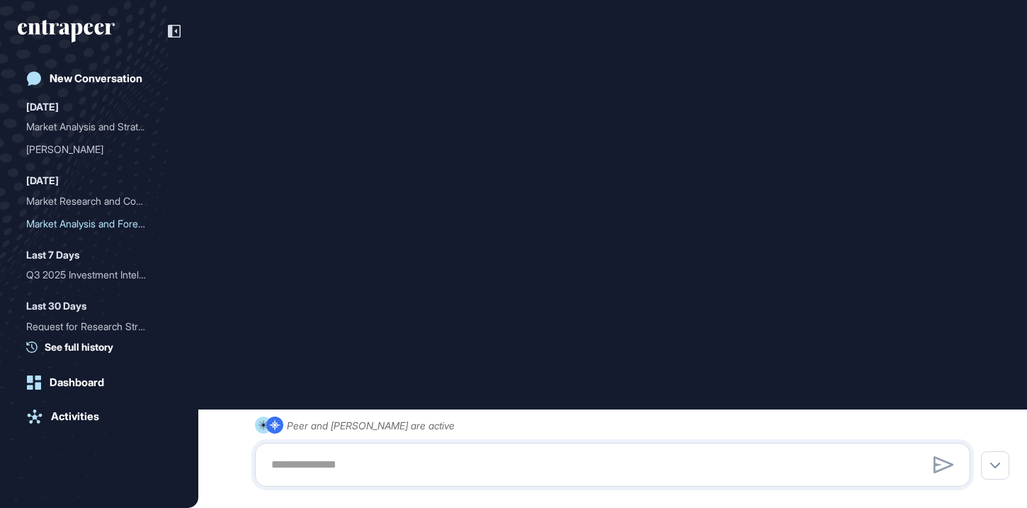
scroll to position [1112, 0]
click at [72, 203] on div "Market Research and Compe..." at bounding box center [93, 201] width 135 height 23
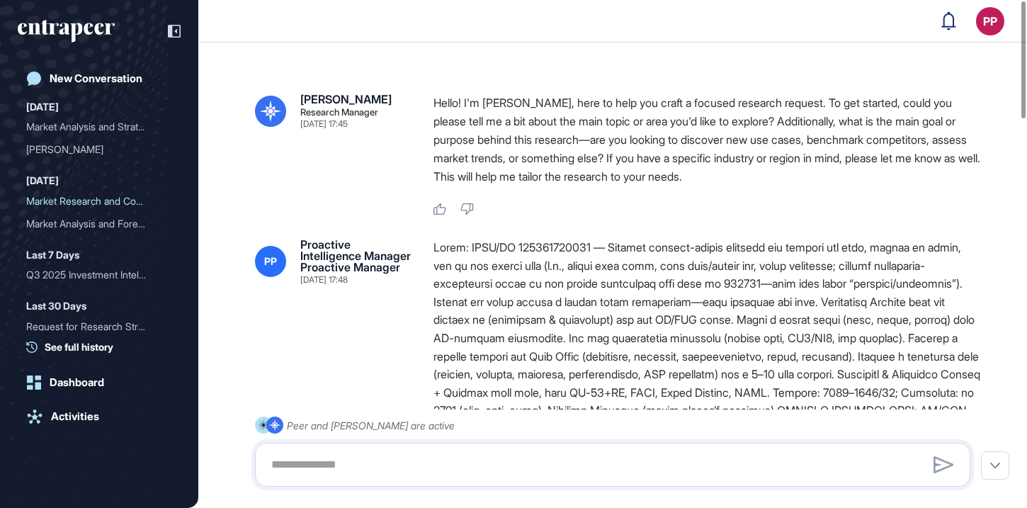
type input "**********"
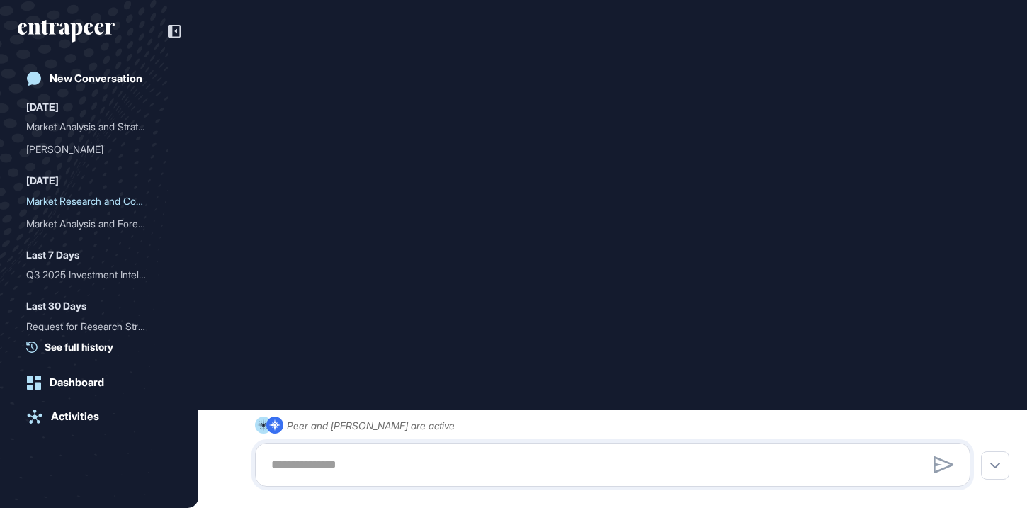
scroll to position [1297, 0]
click at [83, 123] on div "Market Analysis and Strat..." at bounding box center [93, 126] width 135 height 23
type input "**********"
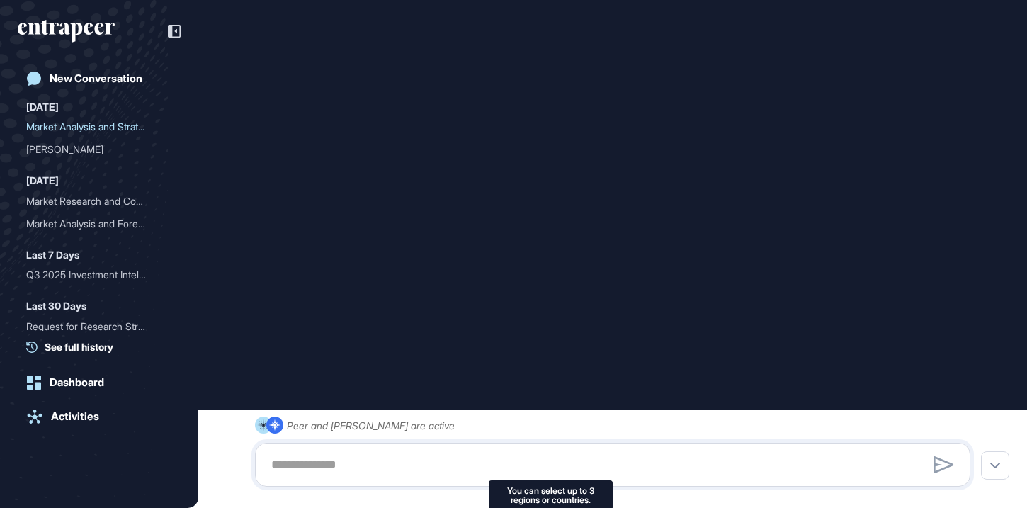
scroll to position [1249, 0]
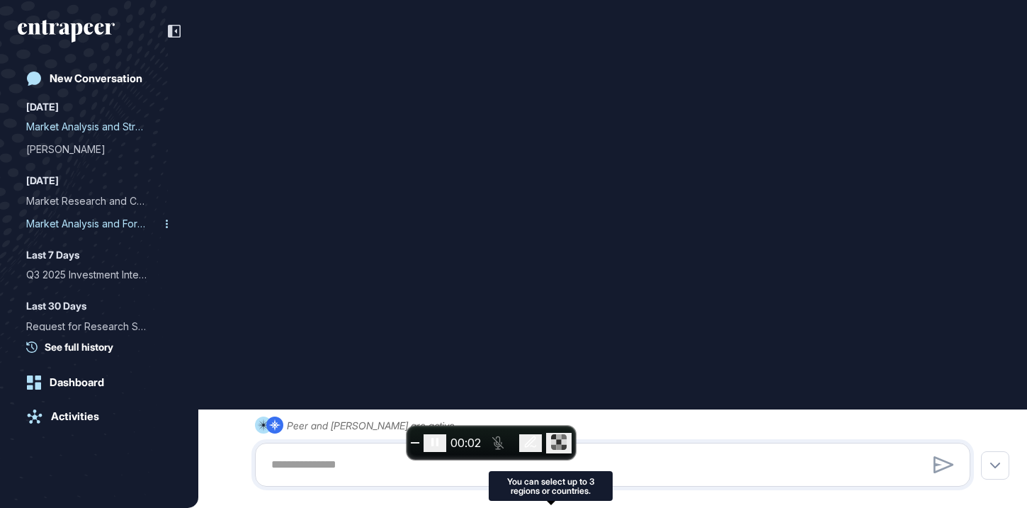
click at [81, 220] on div "Market Analysis and Forec..." at bounding box center [93, 224] width 135 height 23
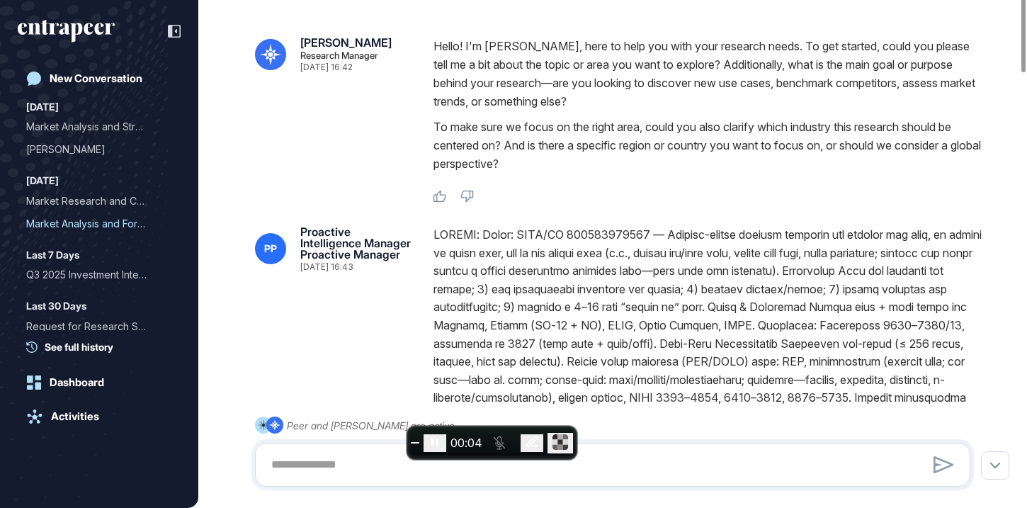
type input "**********"
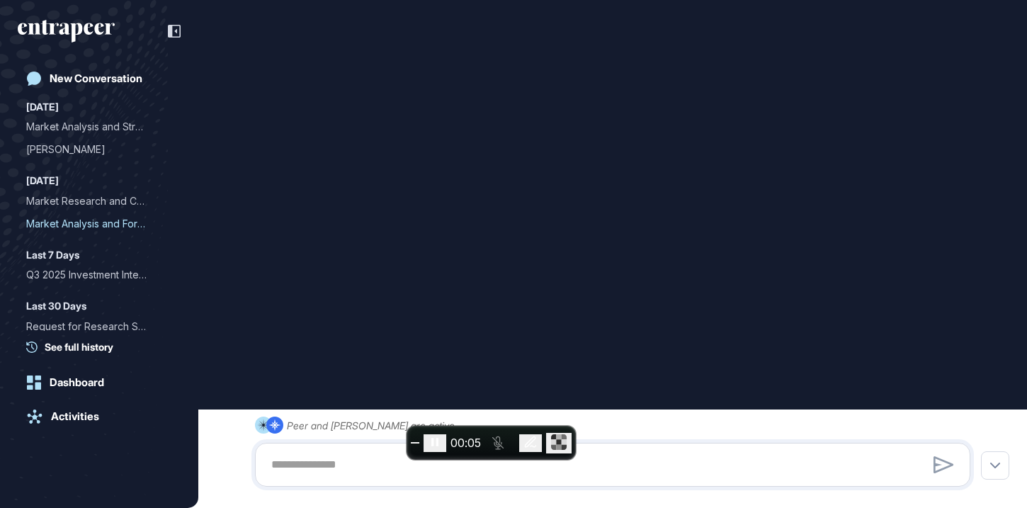
scroll to position [1112, 0]
click at [103, 196] on div "Market Research and Compe..." at bounding box center [93, 201] width 135 height 23
type input "**********"
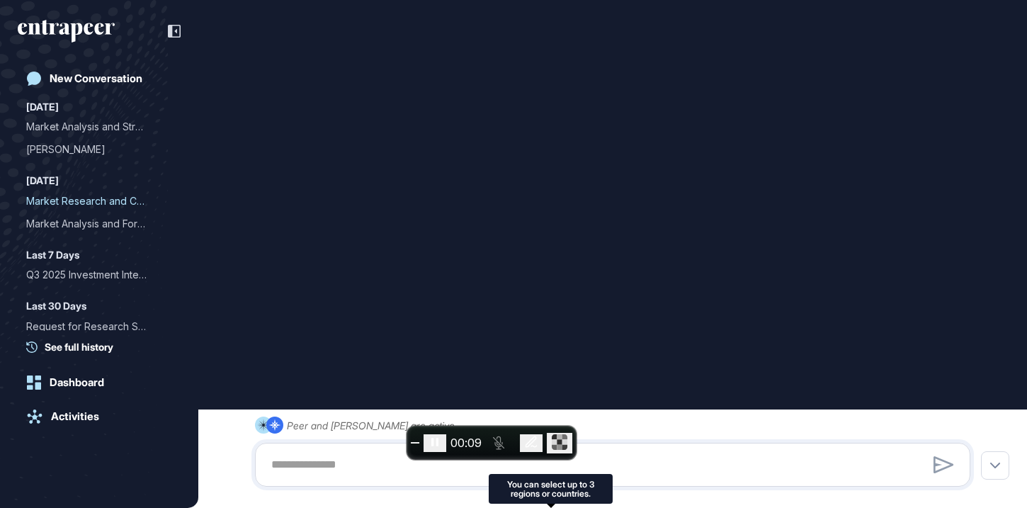
scroll to position [1297, 0]
click at [94, 123] on div "Market Analysis and Strat..." at bounding box center [93, 126] width 135 height 23
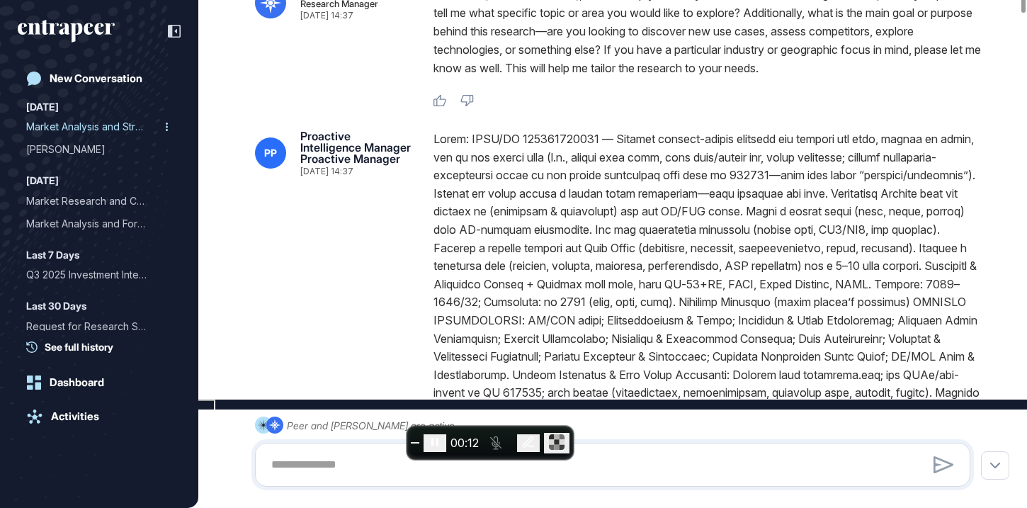
type input "**********"
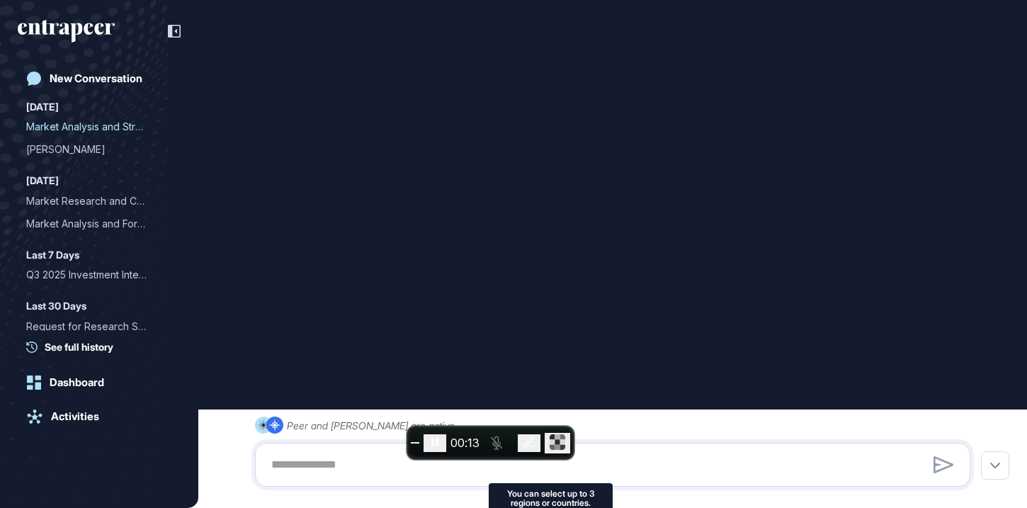
scroll to position [1249, 0]
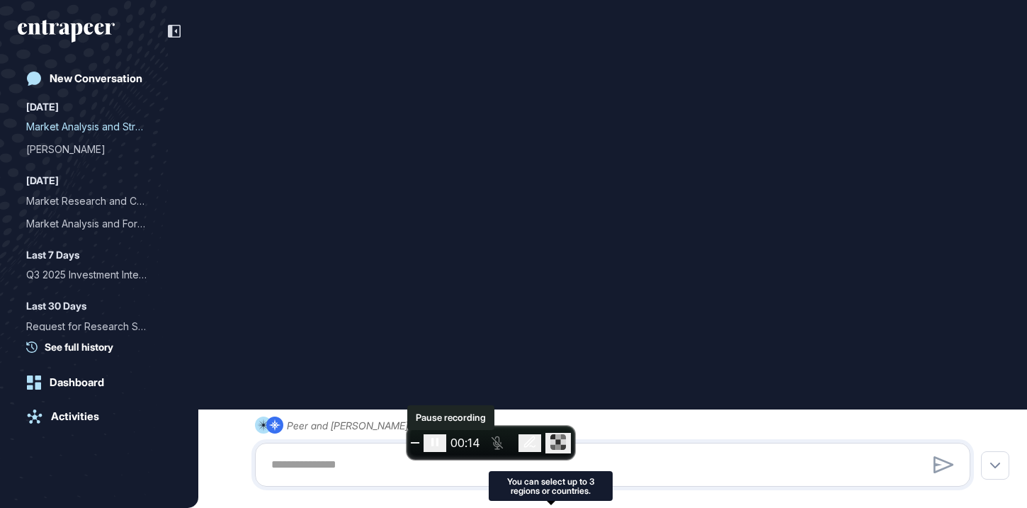
click at [438, 443] on icon "Pause recording" at bounding box center [434, 442] width 7 height 9
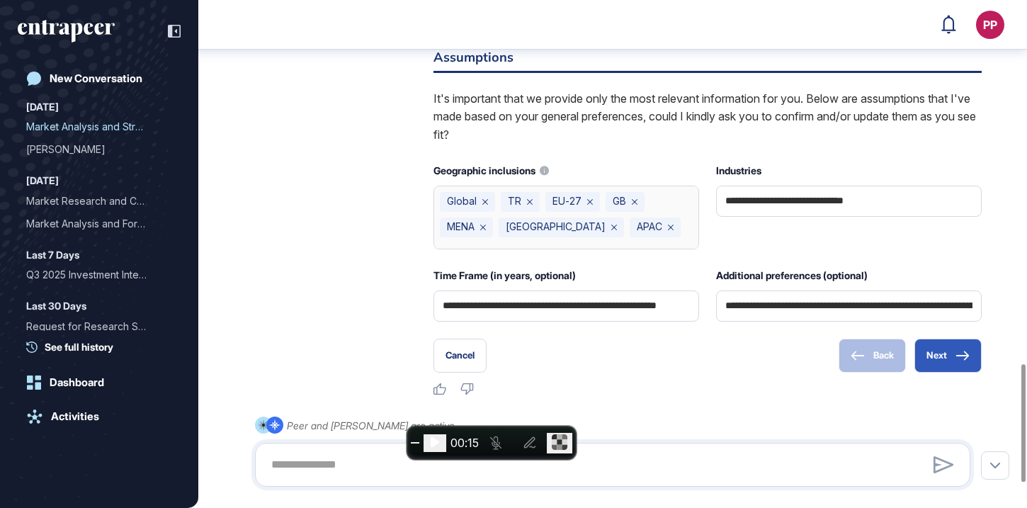
scroll to position [1570, 0]
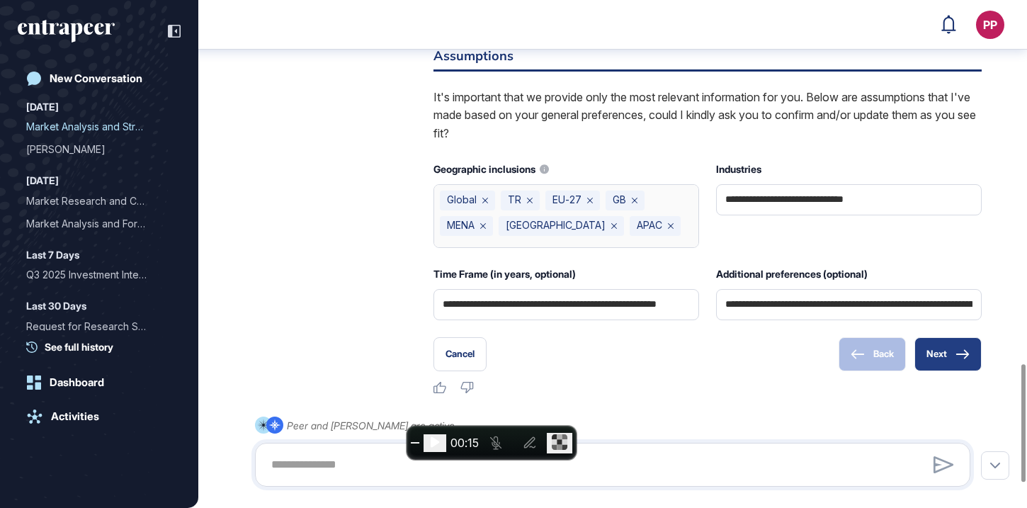
click at [946, 371] on button "Next" at bounding box center [947, 354] width 67 height 34
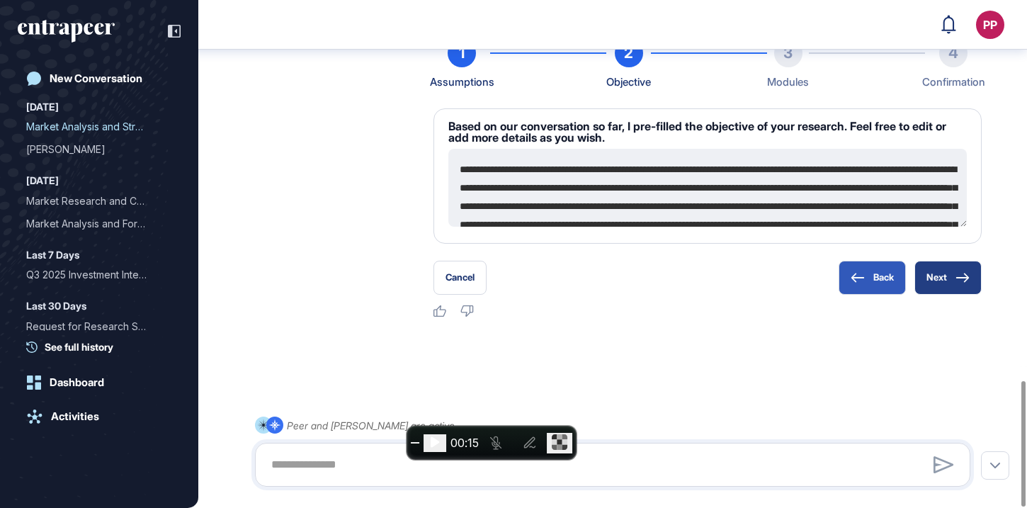
click at [939, 271] on button "Next" at bounding box center [947, 278] width 67 height 34
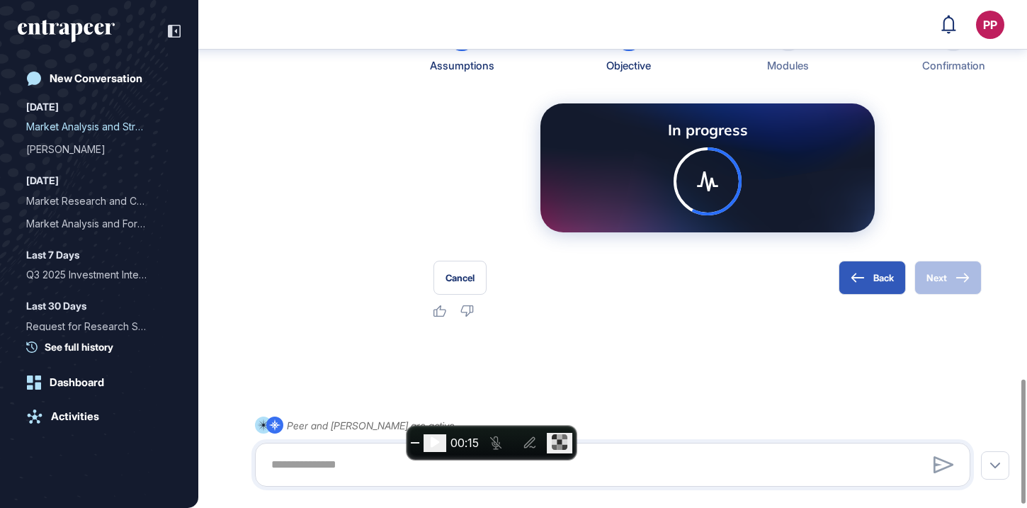
scroll to position [1547, 0]
click at [415, 443] on span "End recording" at bounding box center [415, 443] width 0 height 0
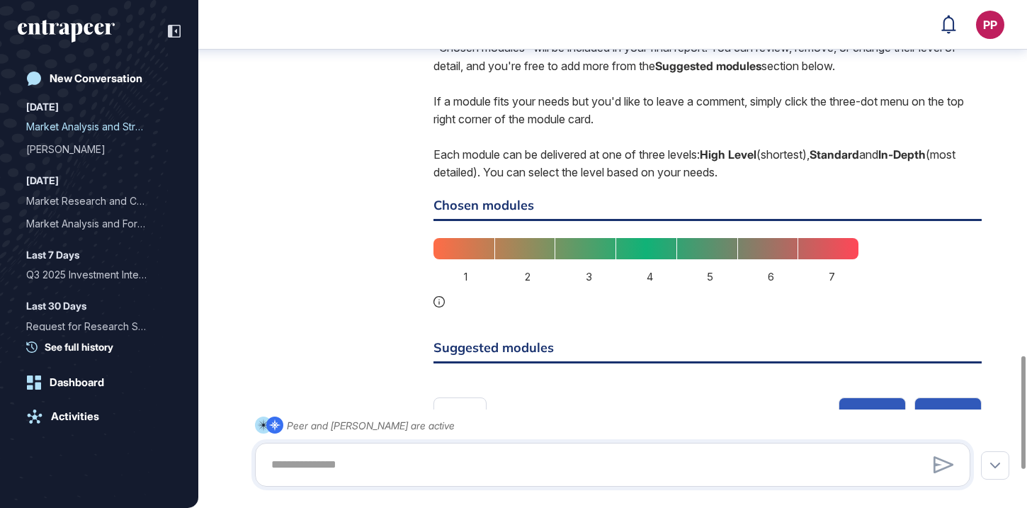
scroll to position [1596, 0]
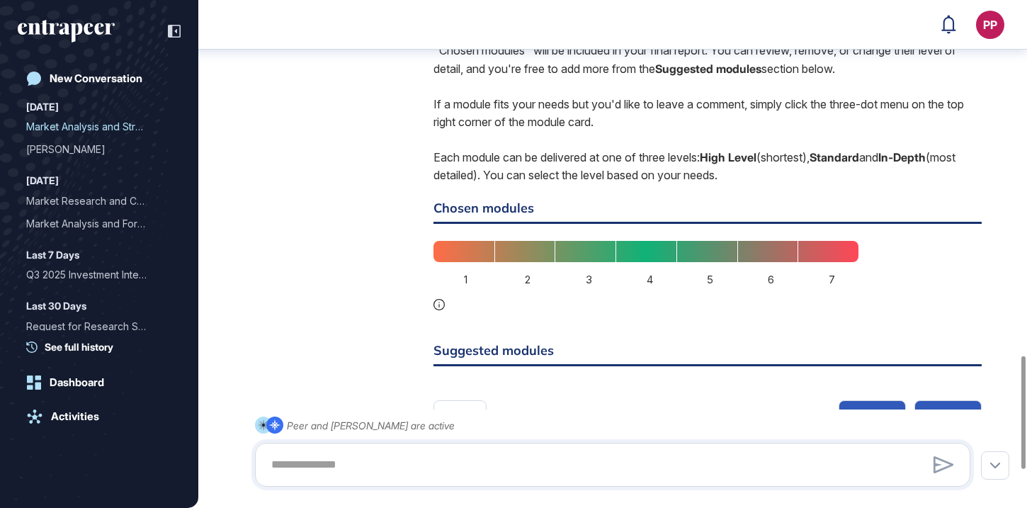
click at [645, 262] on div "4" at bounding box center [646, 251] width 61 height 21
click at [720, 262] on div "5" at bounding box center [706, 251] width 61 height 21
click at [782, 262] on div "6" at bounding box center [767, 251] width 61 height 21
click at [828, 262] on div "7" at bounding box center [828, 251] width 61 height 21
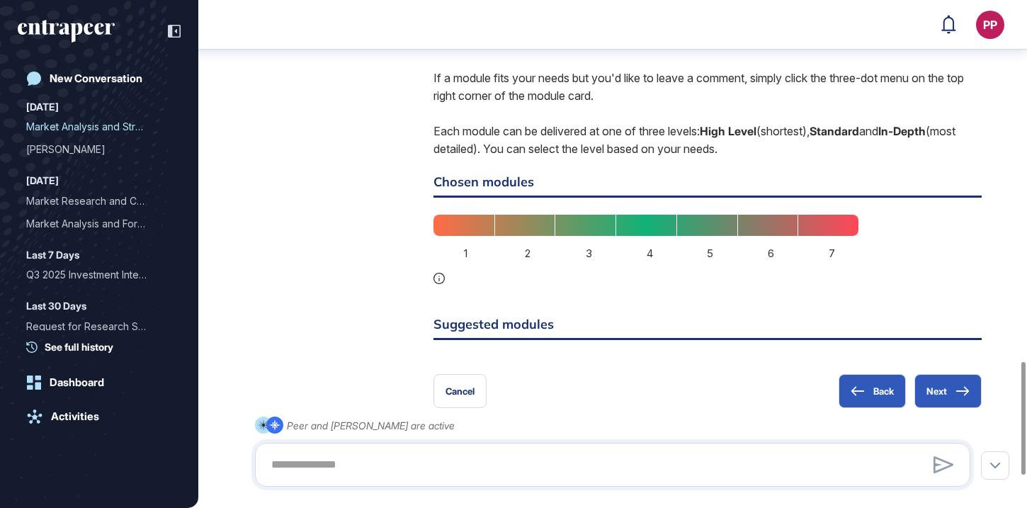
scroll to position [1766, 0]
